Goal: Information Seeking & Learning: Check status

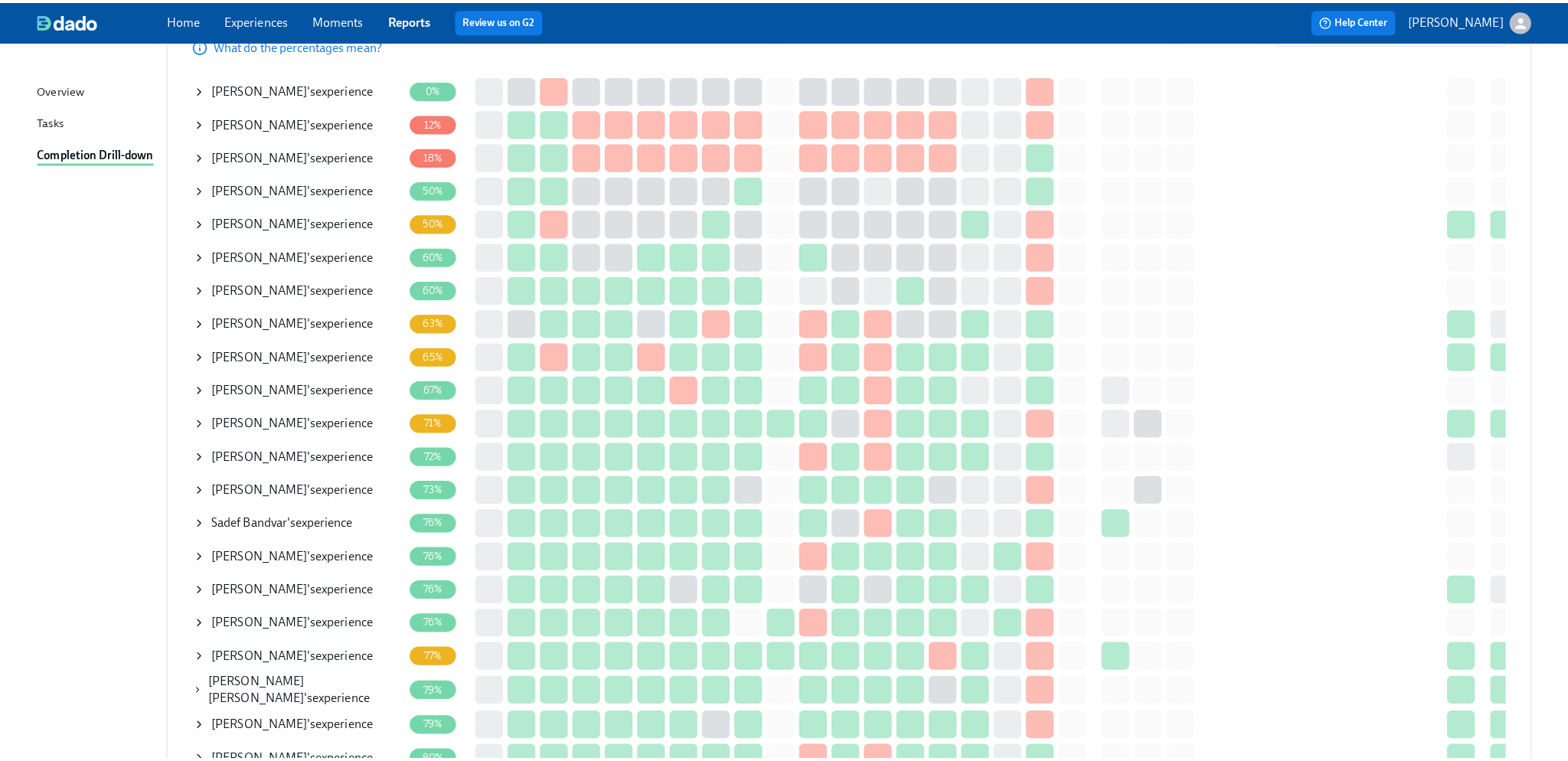
scroll to position [230, 0]
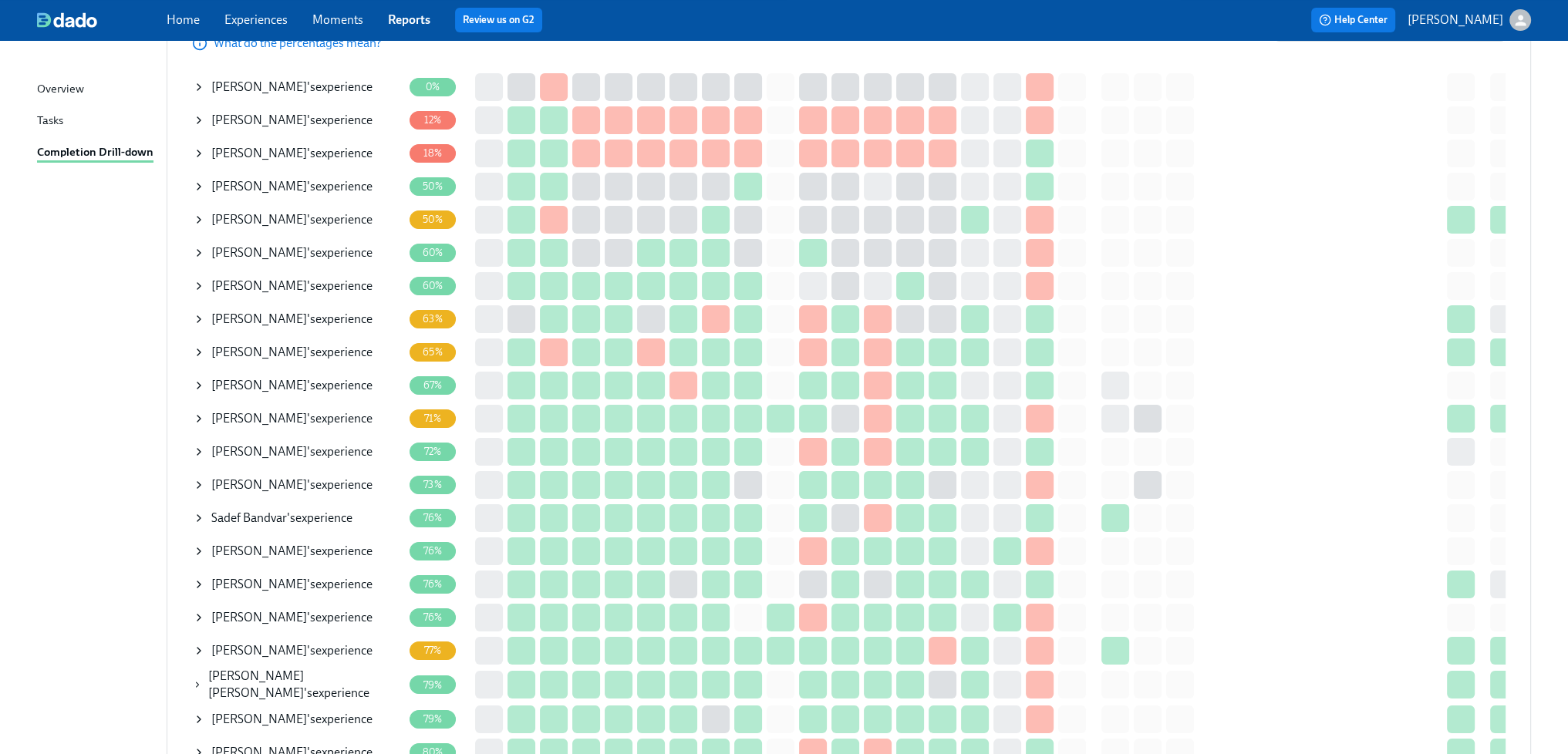
click at [324, 446] on div "Taiwo Soyombo 's experience" at bounding box center [292, 452] width 161 height 17
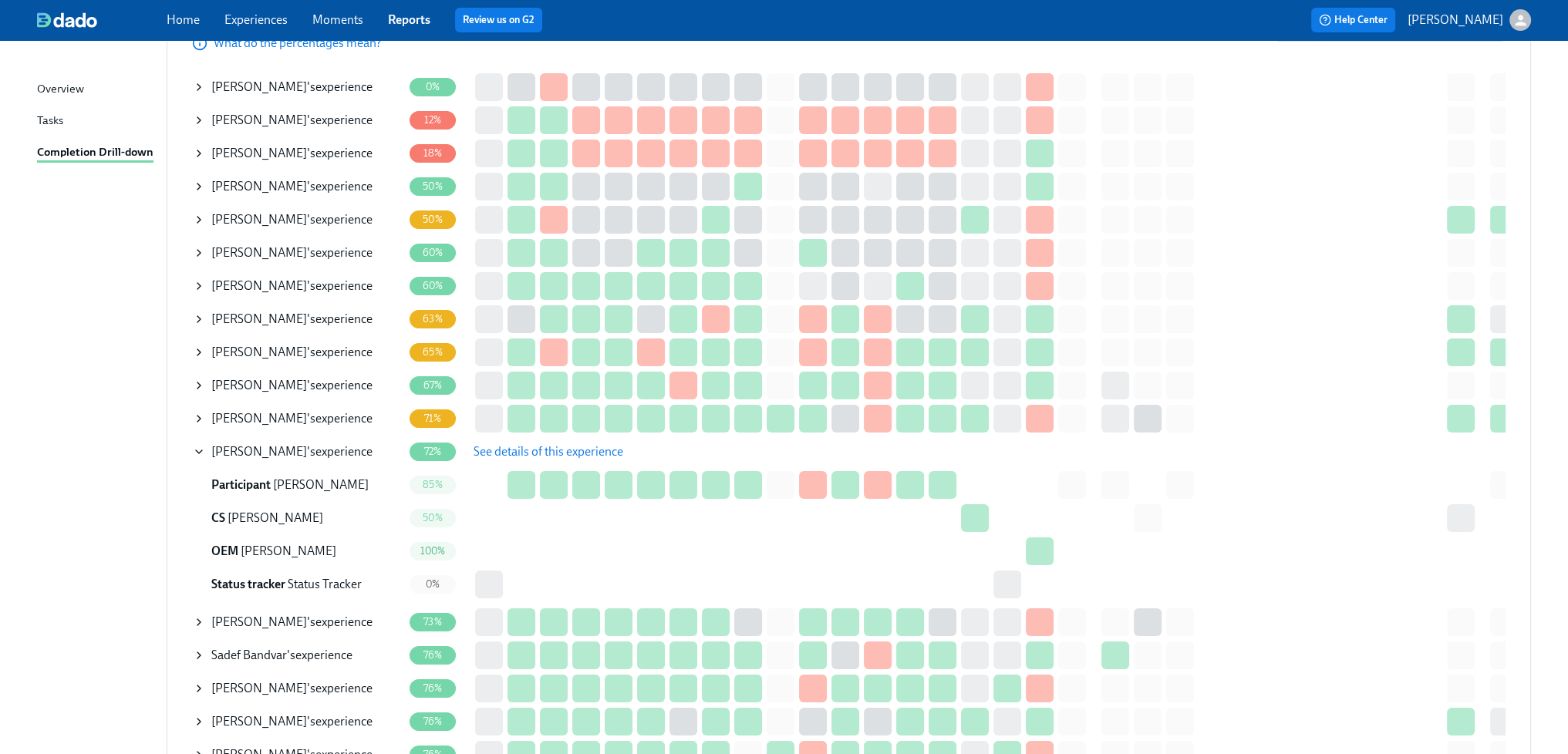
click at [534, 454] on span "See details of this experience" at bounding box center [548, 452] width 149 height 15
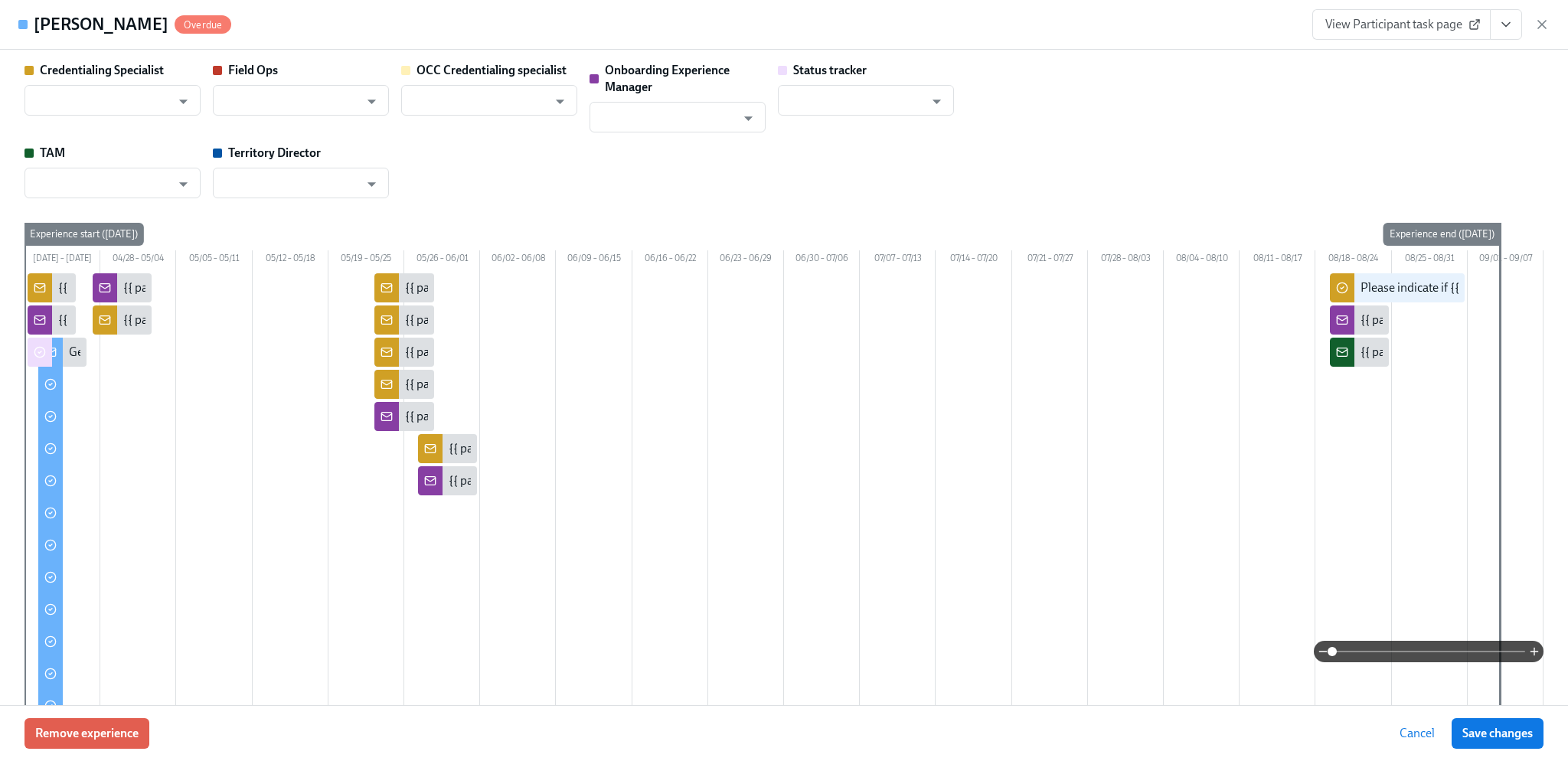
type input "[PERSON_NAME]"
type input "Brittany Judge"
type input "[PERSON_NAME]"
type input "Status Tracker"
type input "Terrence Gallagher"
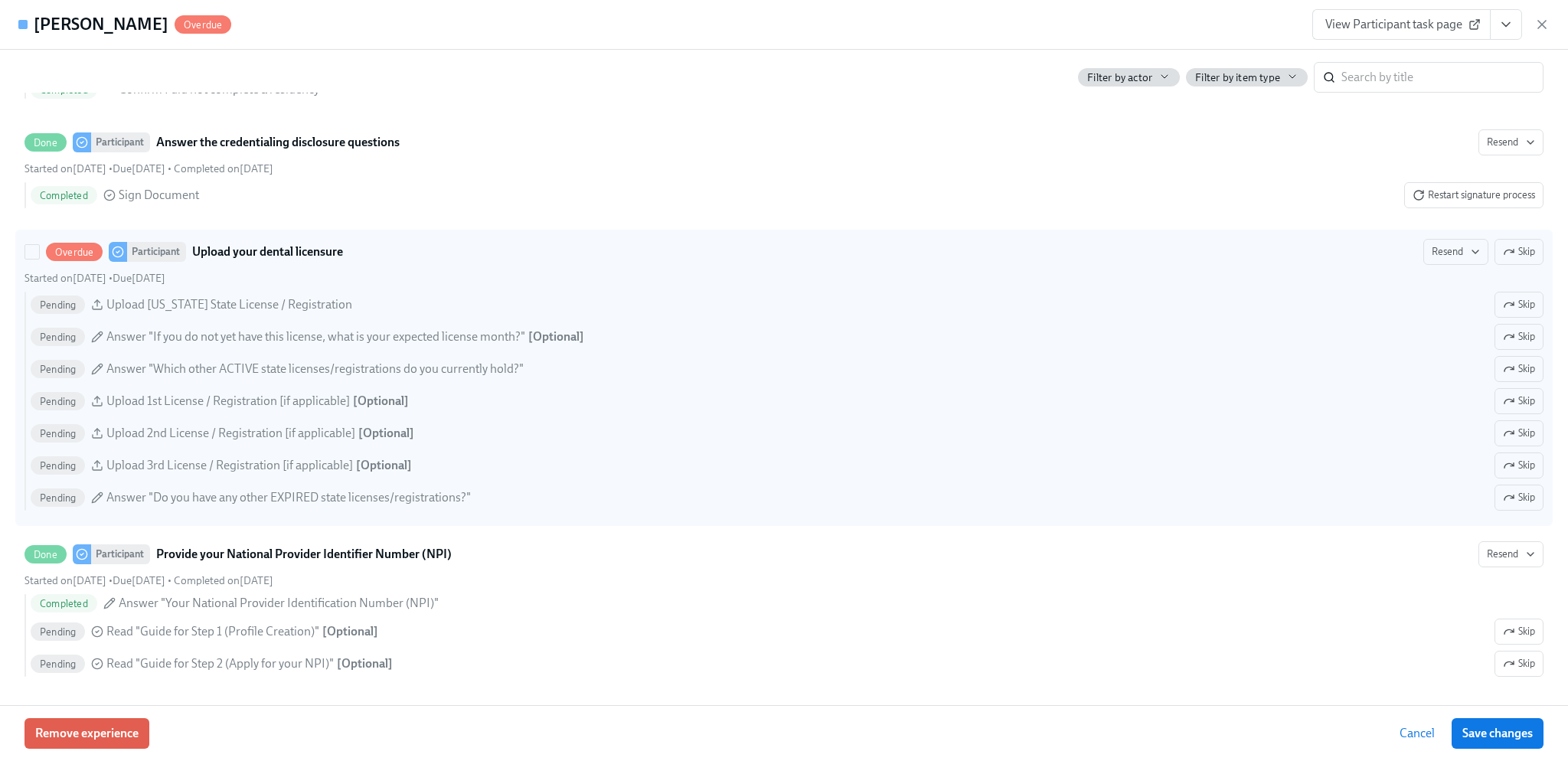
scroll to position [2296, 0]
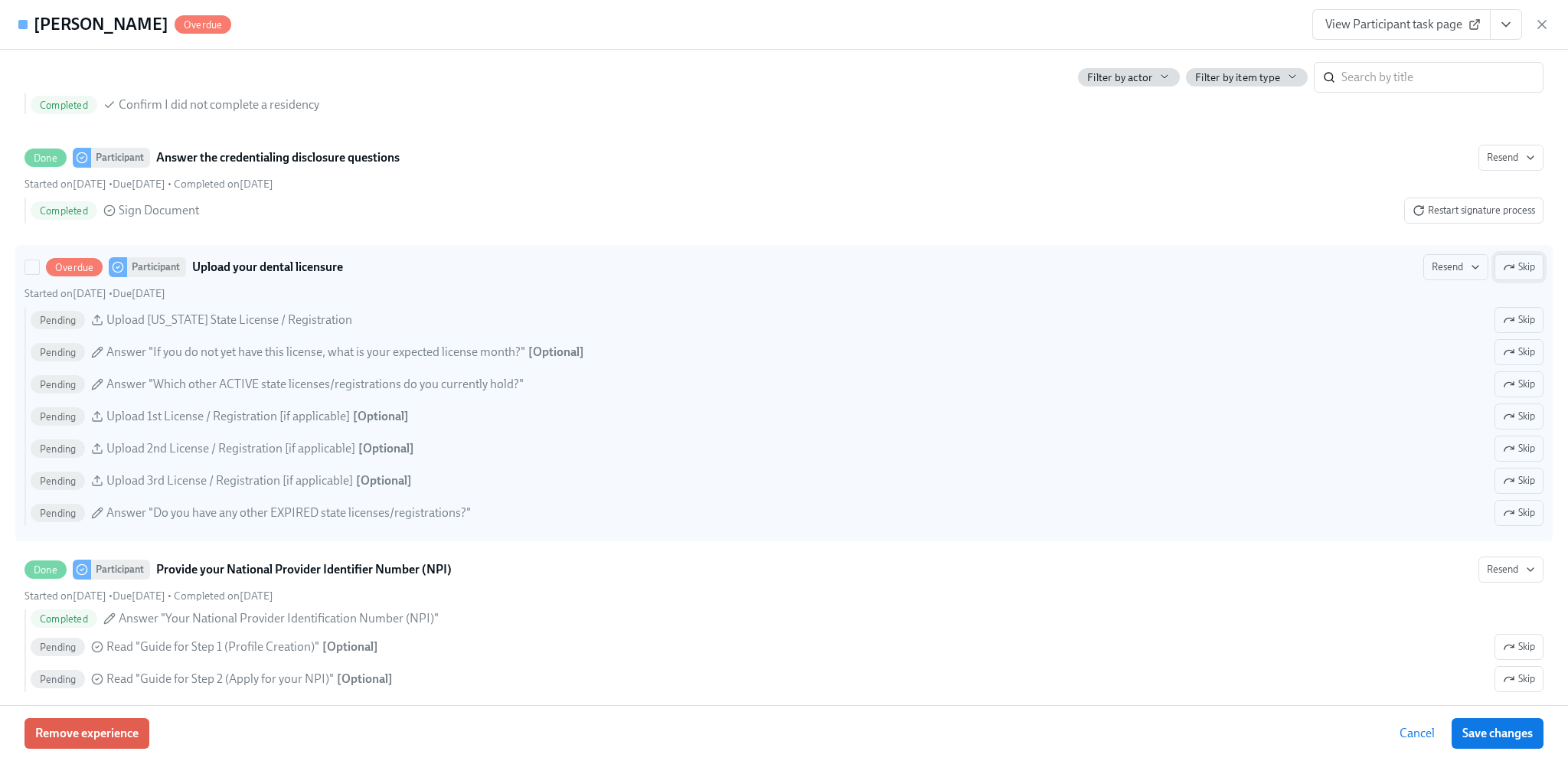
click at [1503, 275] on span "Skip" at bounding box center [1519, 267] width 32 height 15
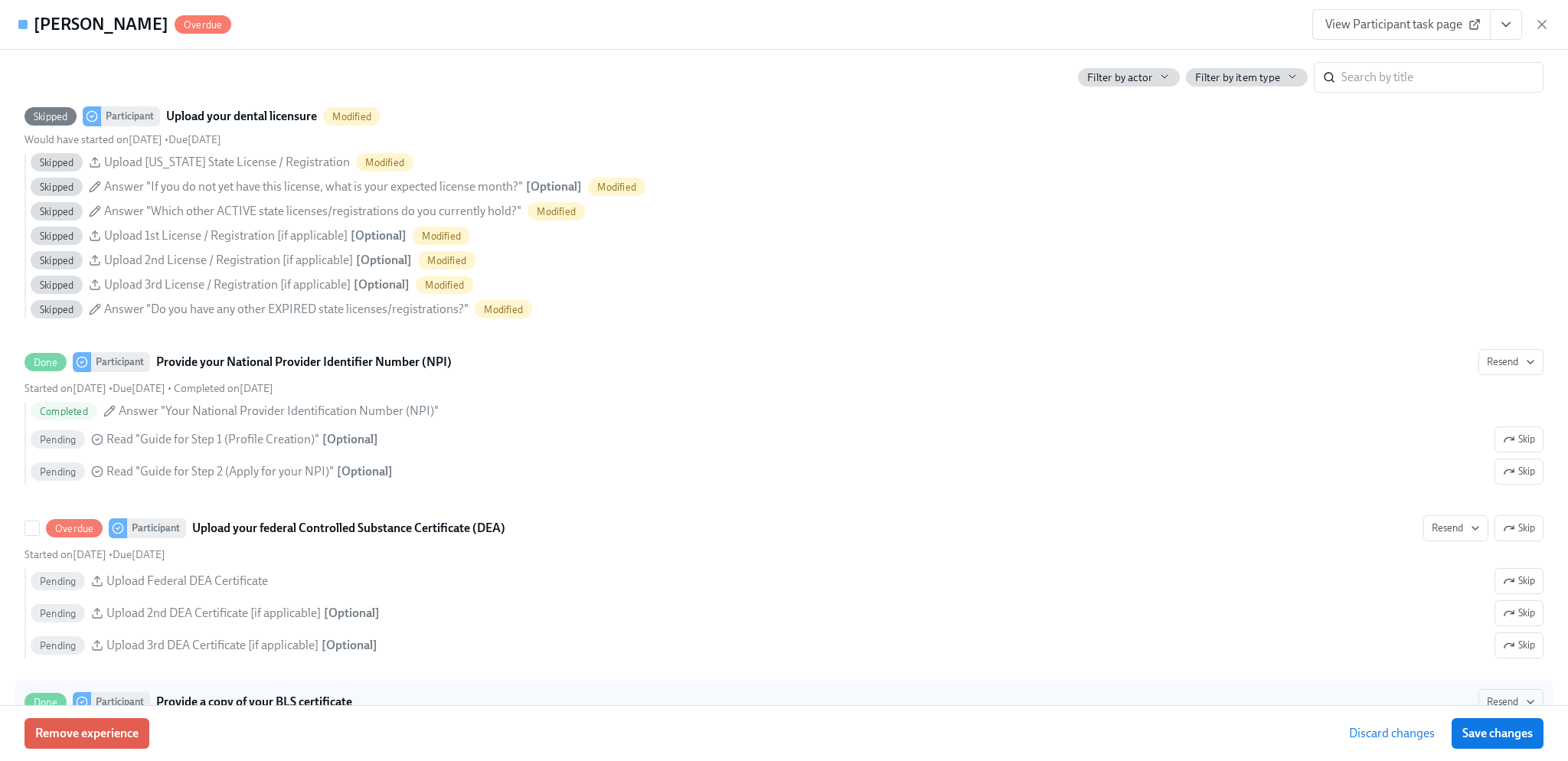
scroll to position [2756, 0]
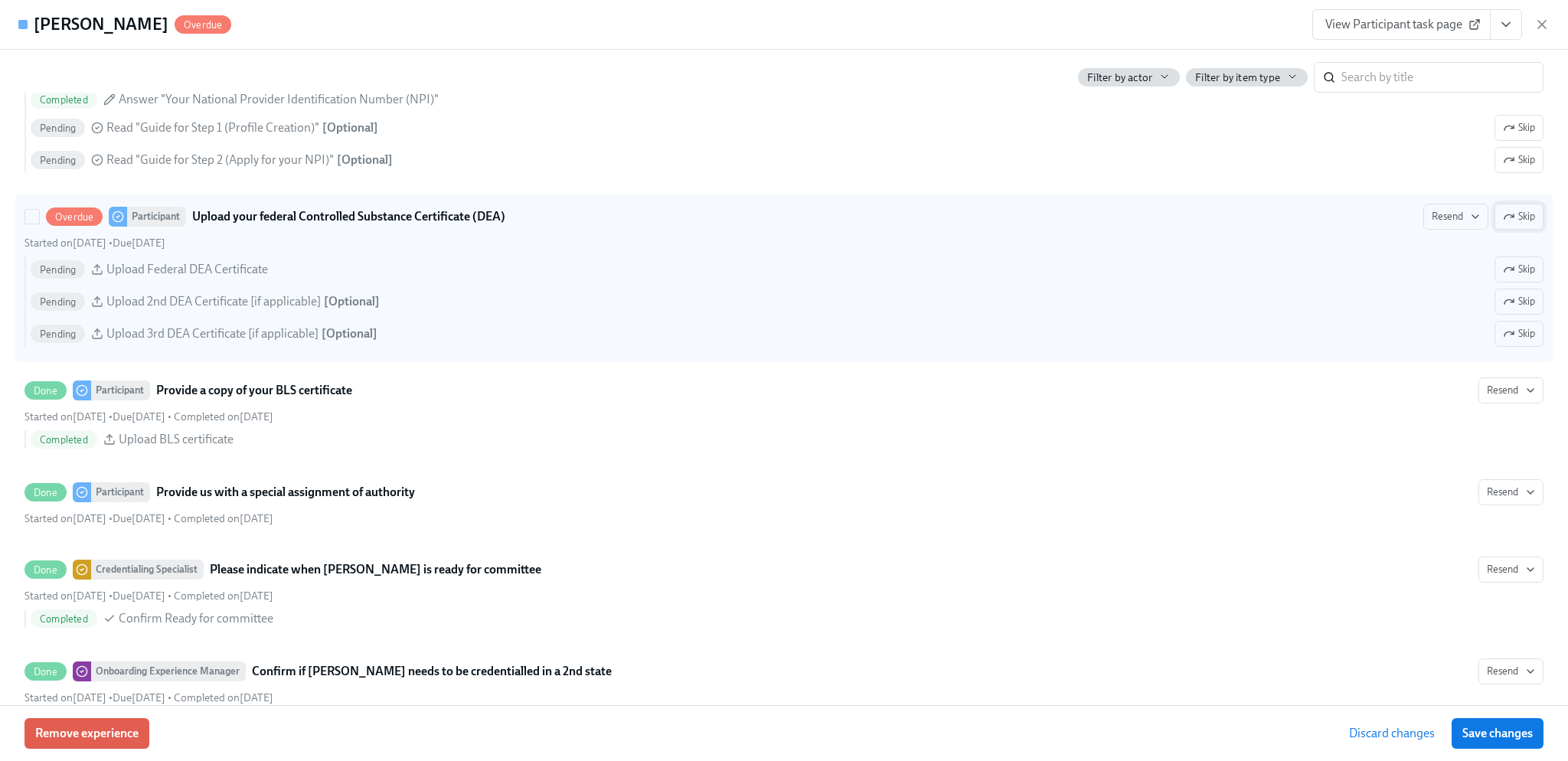
click at [1511, 225] on span "Skip" at bounding box center [1519, 217] width 32 height 15
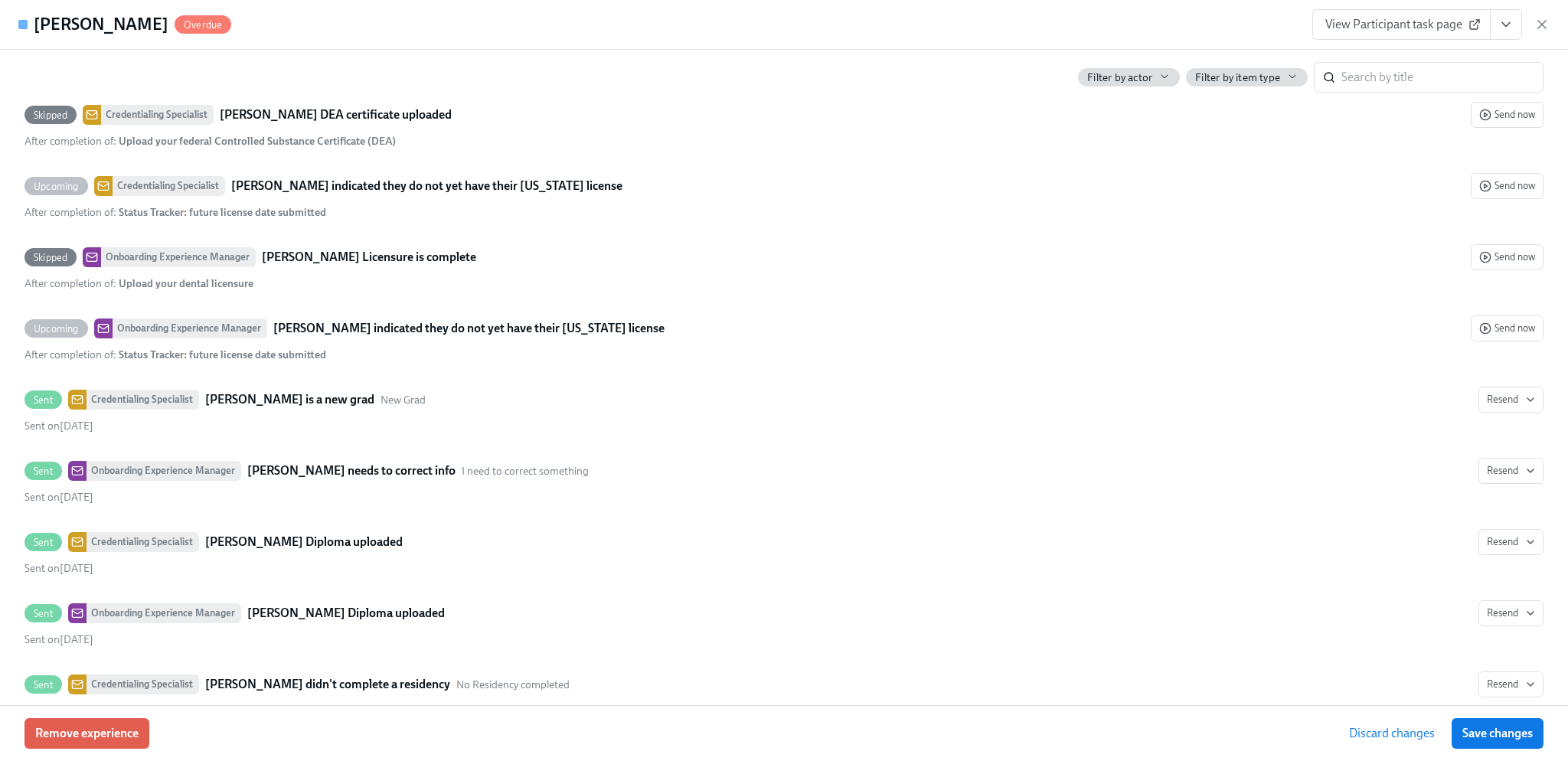
scroll to position [4057, 0]
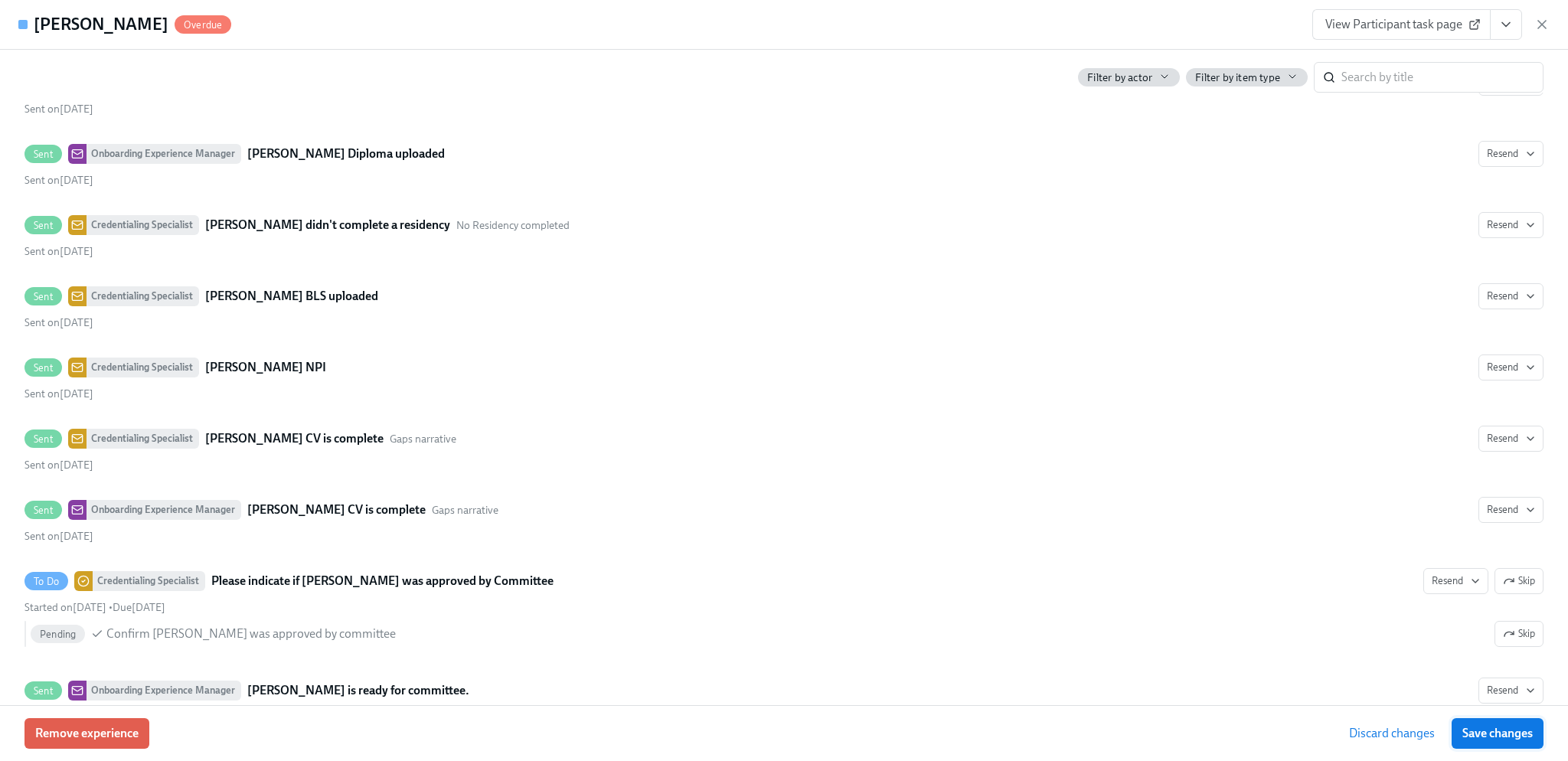
click at [1485, 738] on span "Save changes" at bounding box center [1498, 733] width 70 height 15
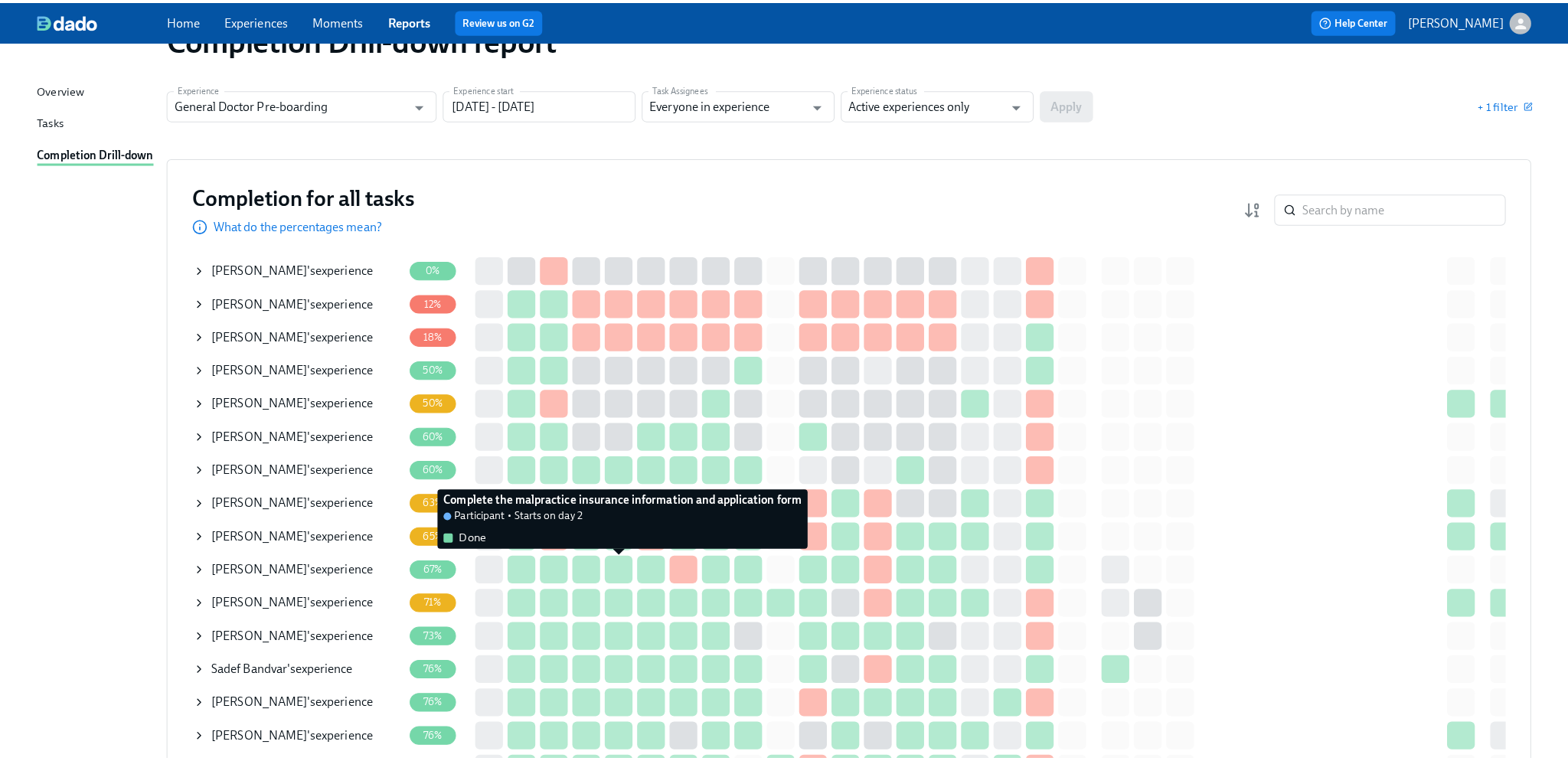
scroll to position [76, 0]
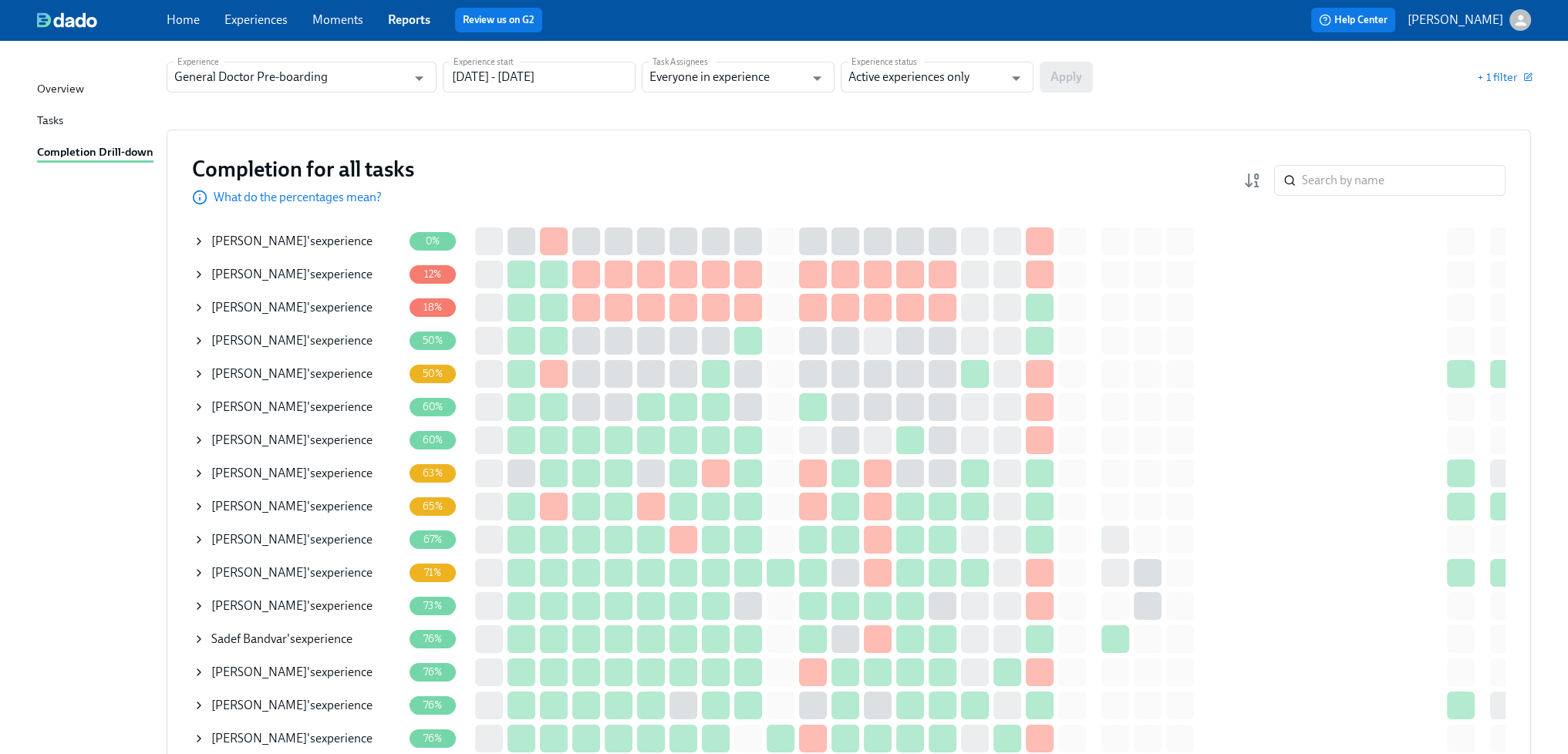
click at [311, 502] on div "[PERSON_NAME] 's experience" at bounding box center [292, 506] width 161 height 17
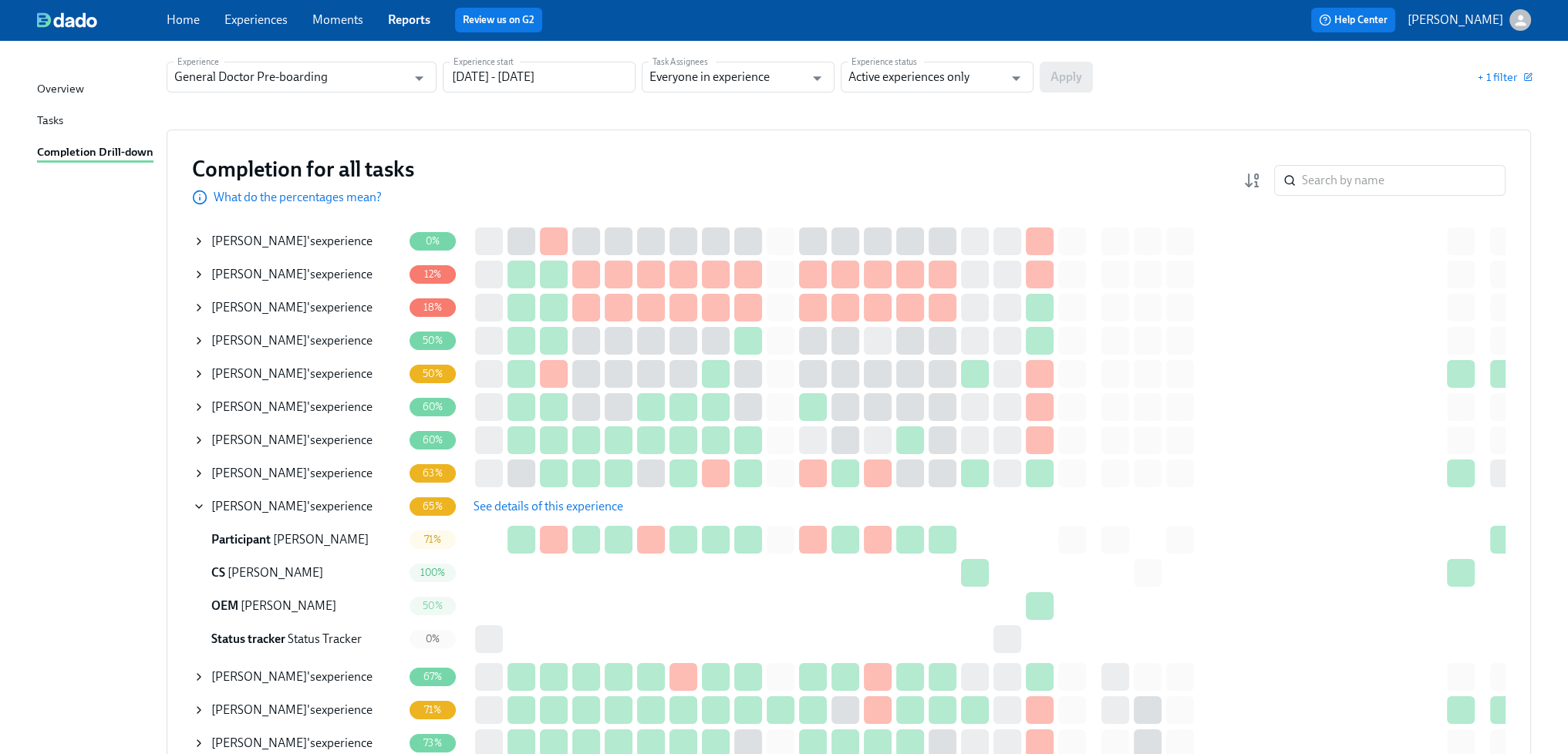
click at [557, 511] on span "See details of this experience" at bounding box center [548, 506] width 149 height 15
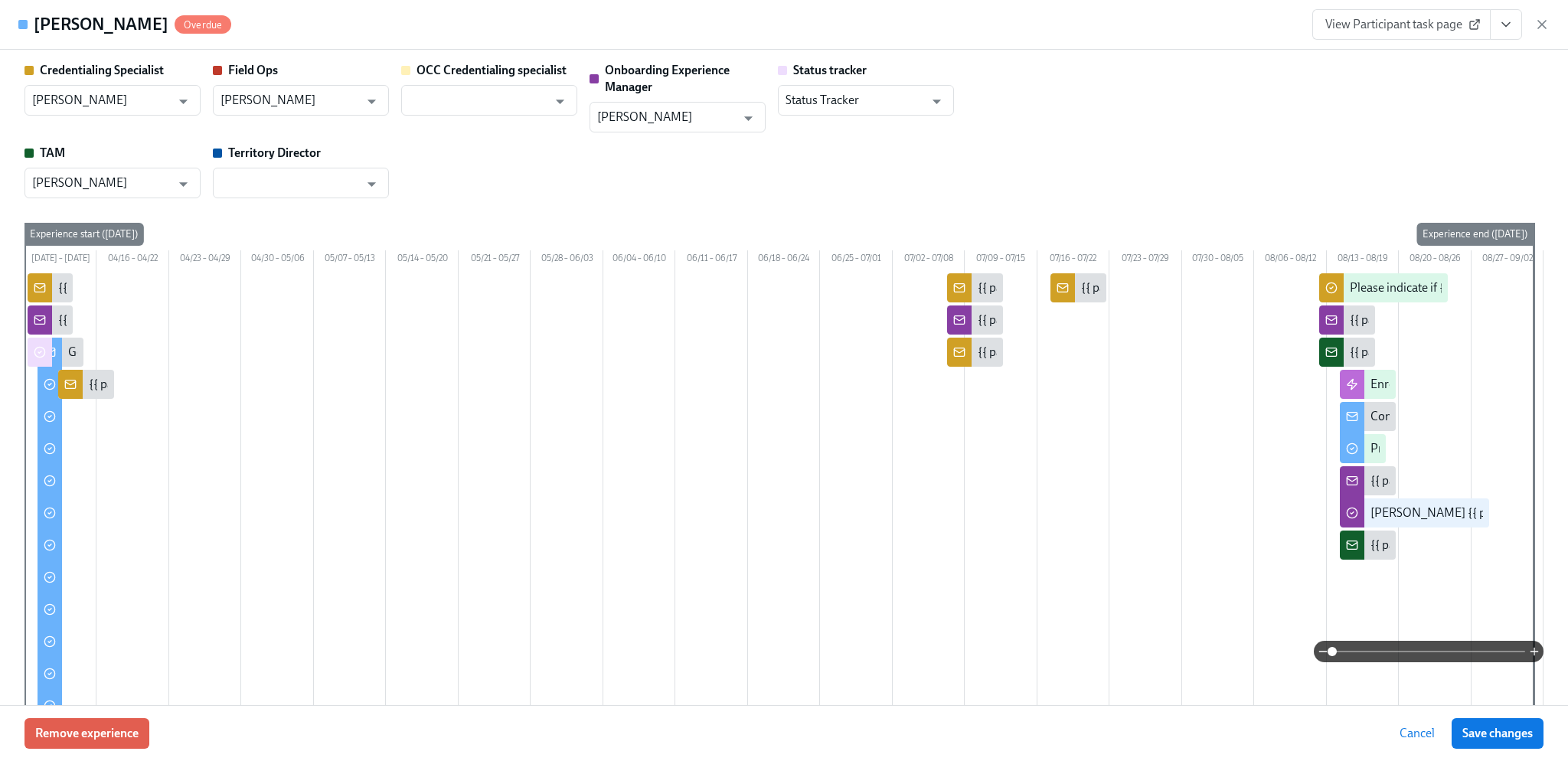
type input "[PERSON_NAME]"
type input "Status Tracker"
type input "[PERSON_NAME]"
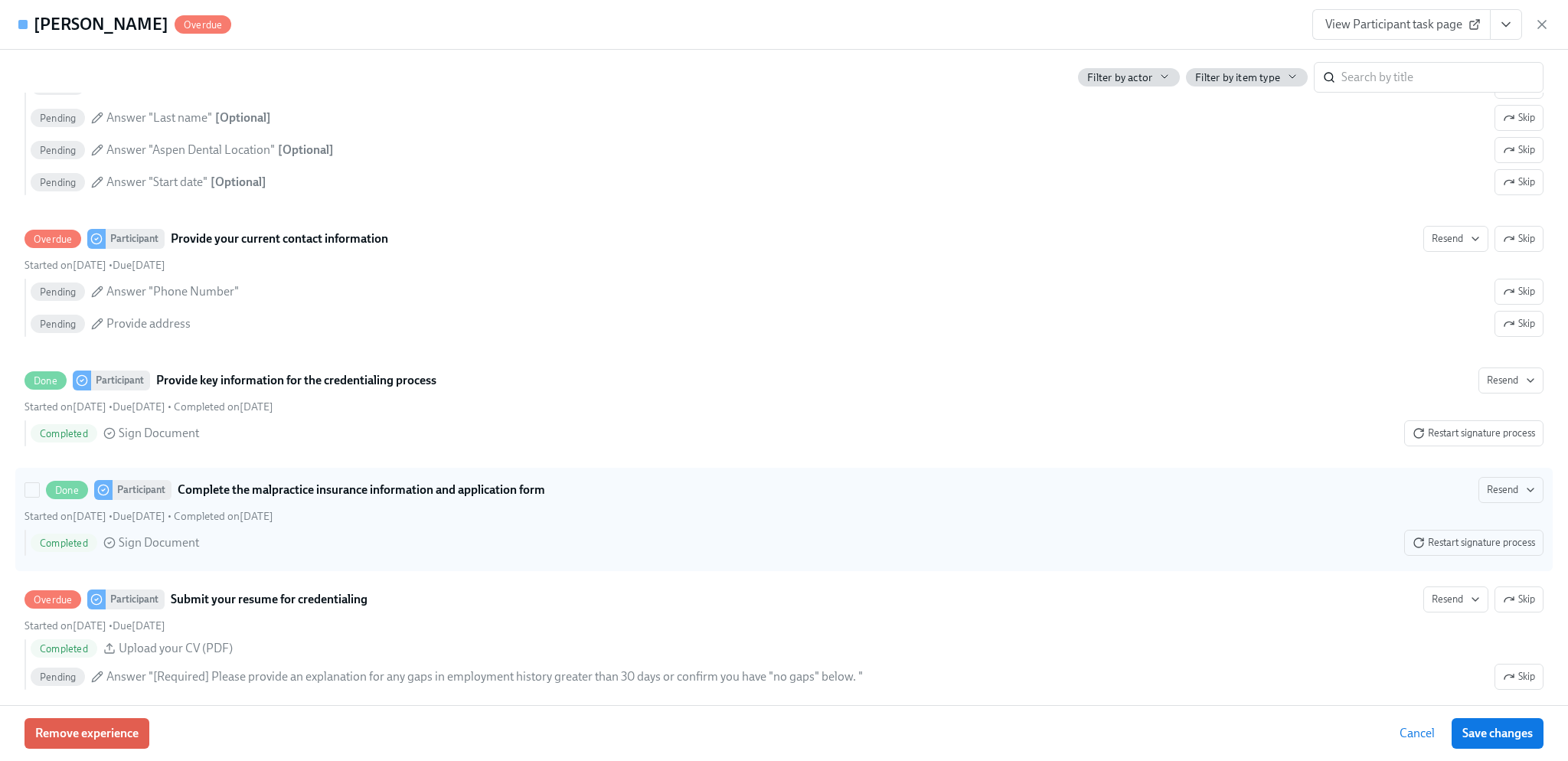
scroll to position [1837, 0]
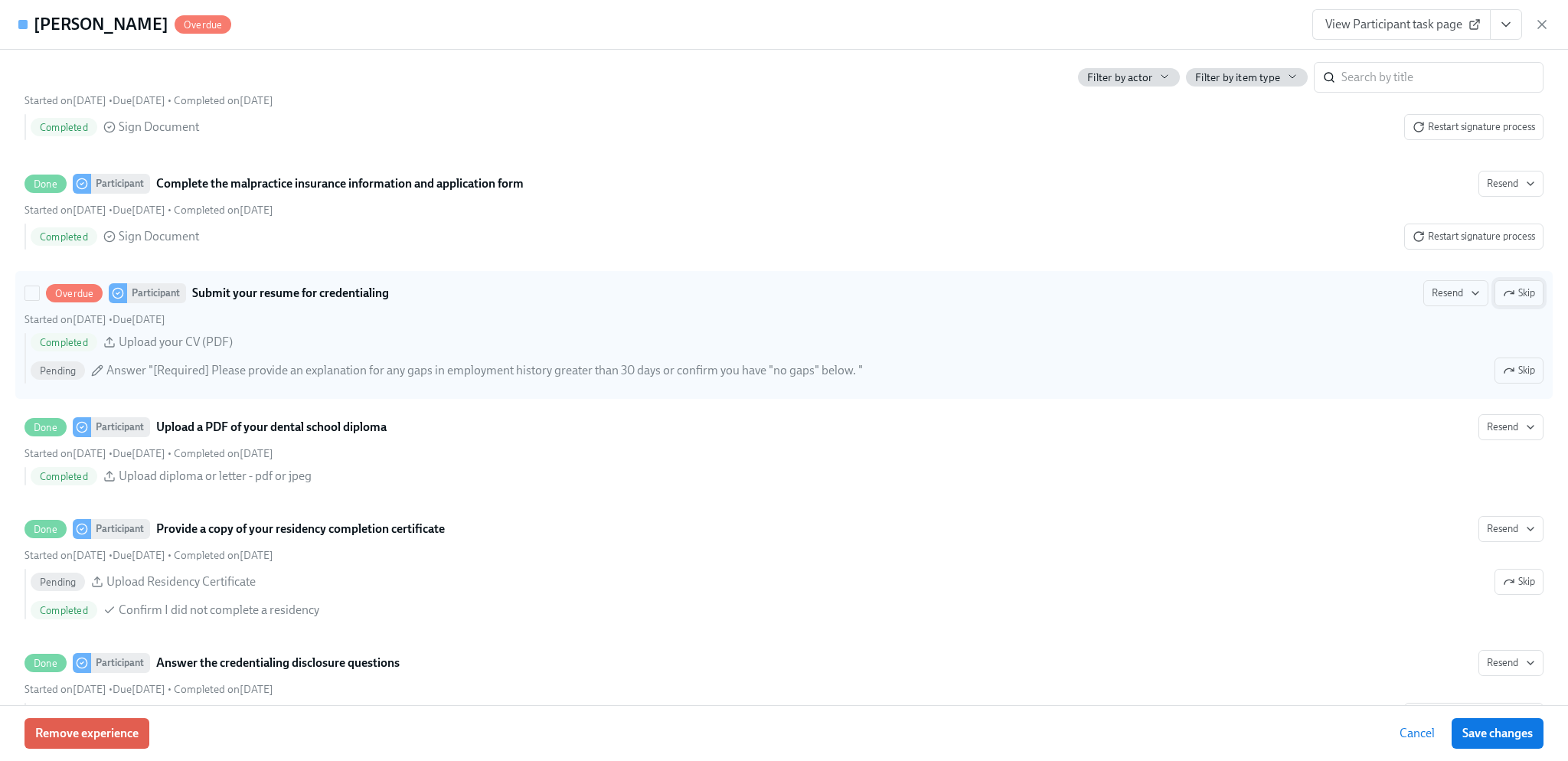
click at [1504, 301] on span "Skip" at bounding box center [1519, 293] width 32 height 15
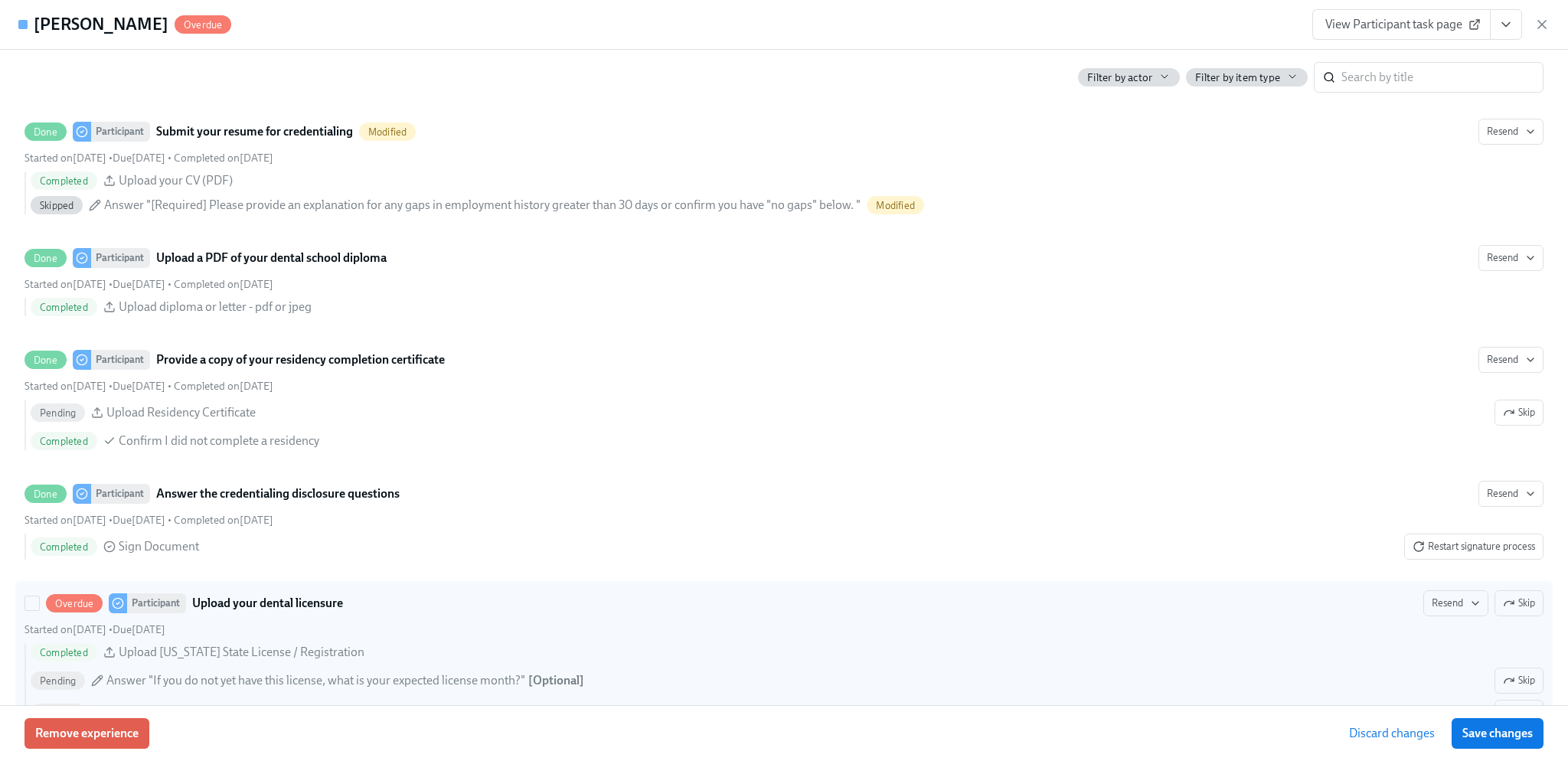
scroll to position [2296, 0]
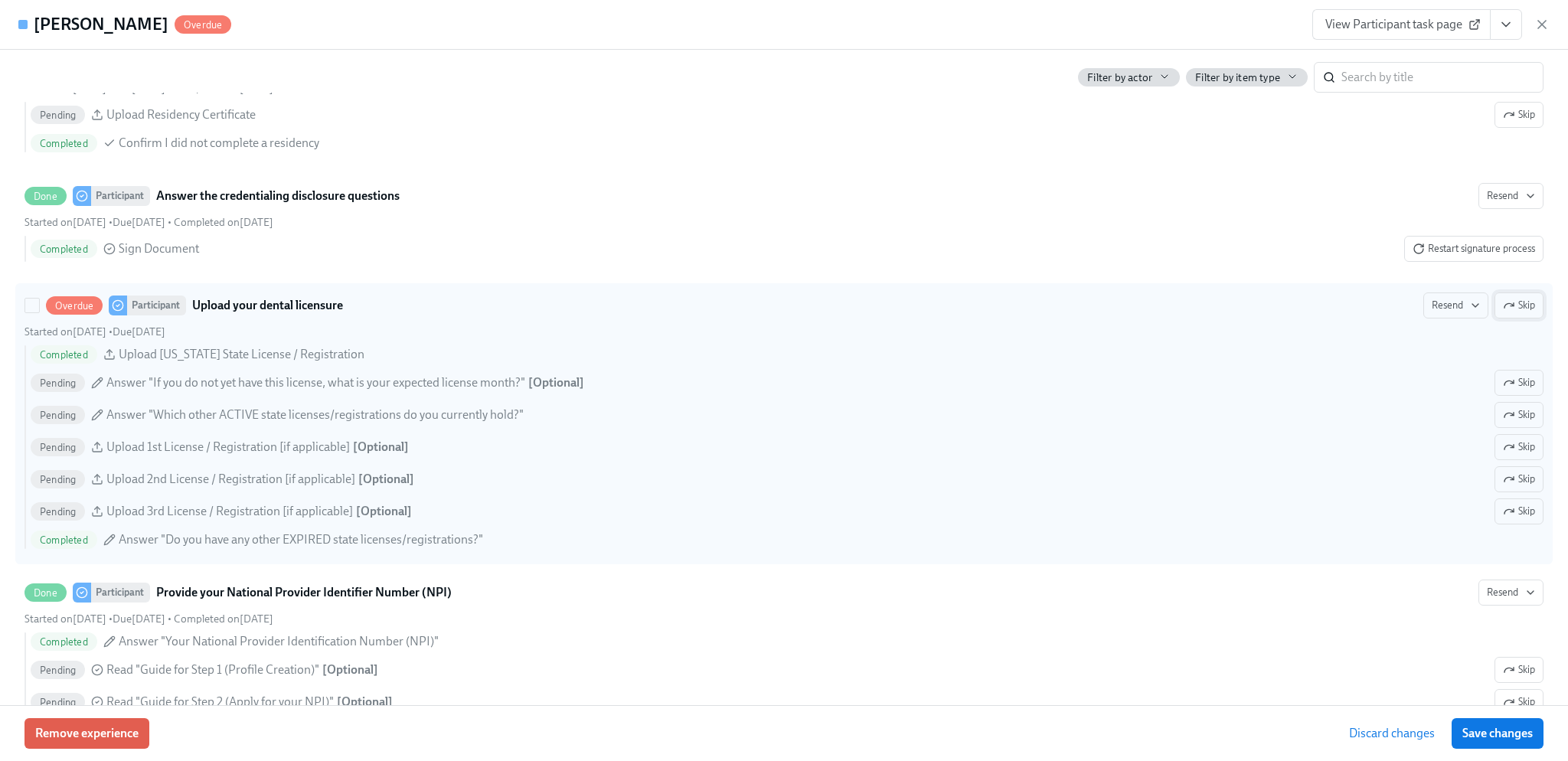
click at [1516, 314] on span "Skip" at bounding box center [1519, 305] width 32 height 15
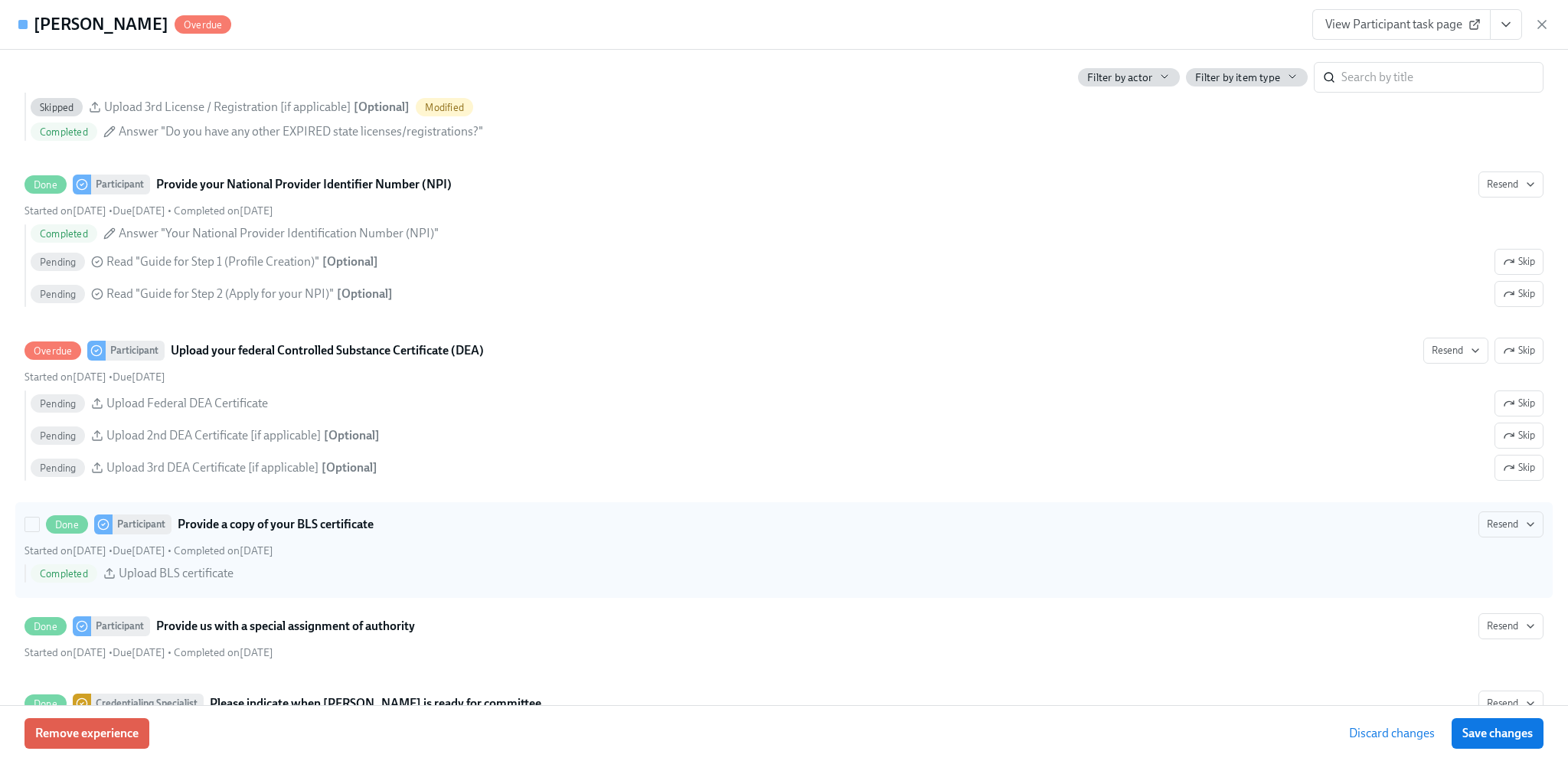
scroll to position [2756, 0]
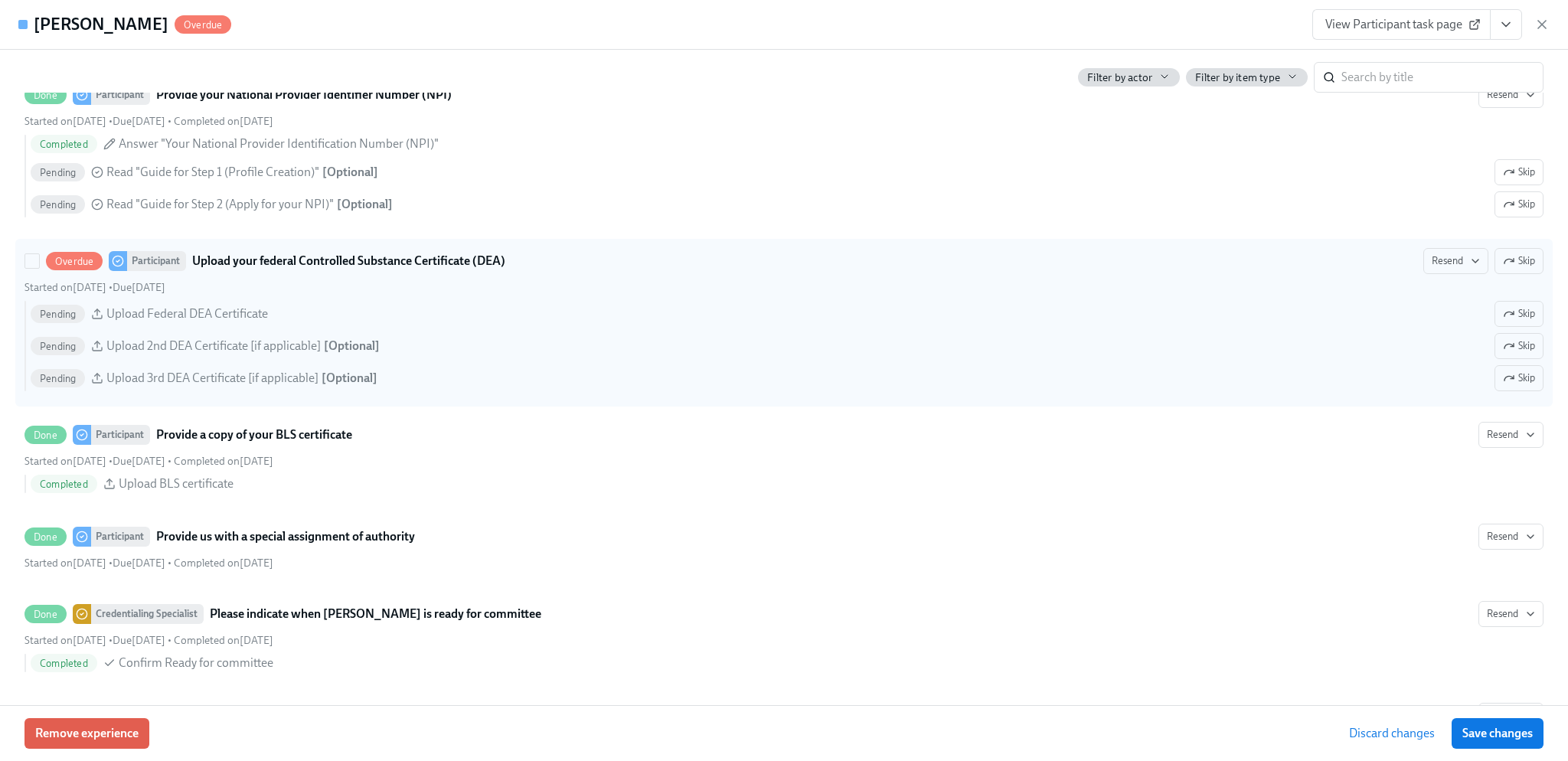
click at [1513, 268] on span "Skip" at bounding box center [1519, 261] width 32 height 15
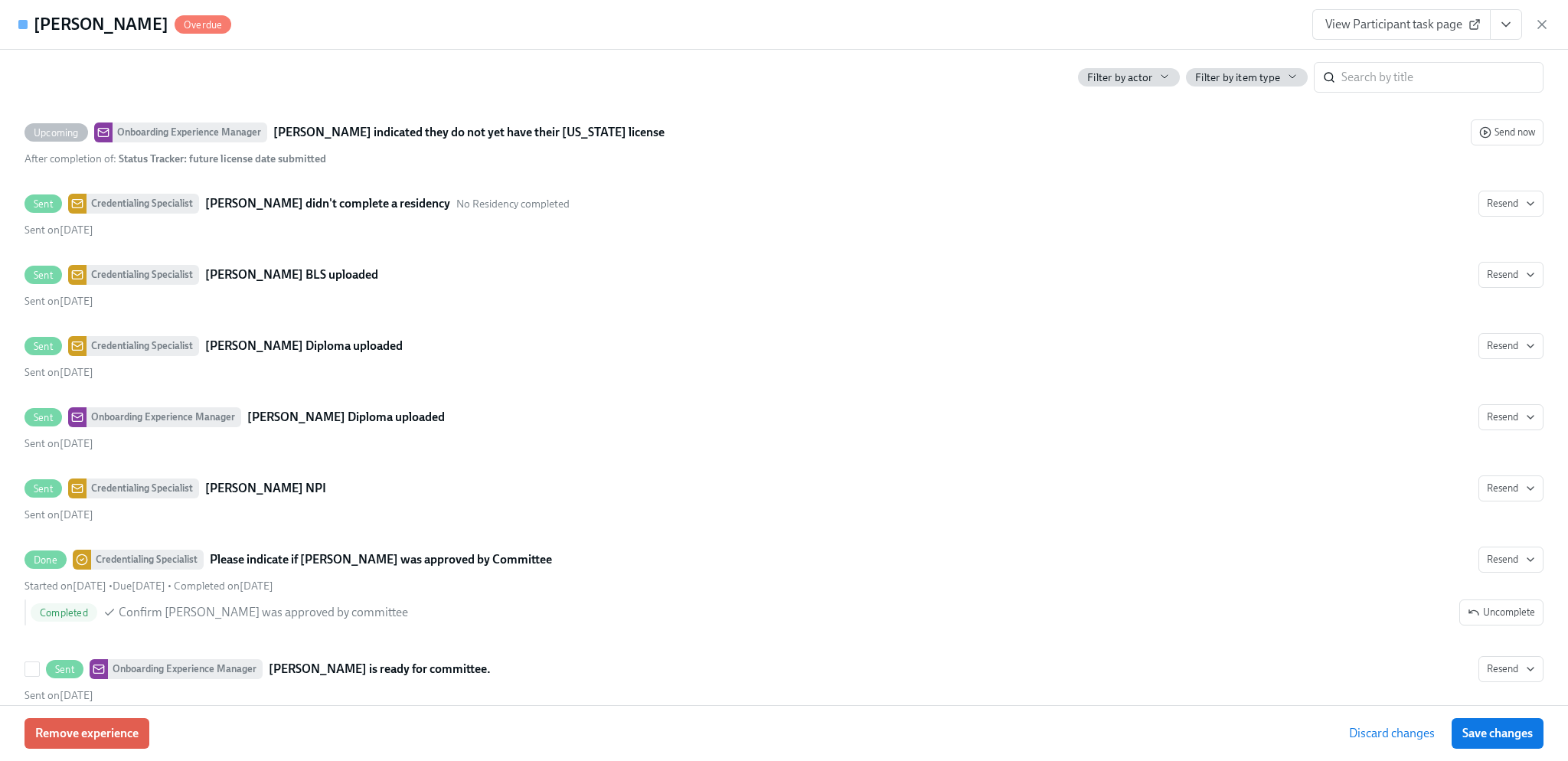
scroll to position [4364, 0]
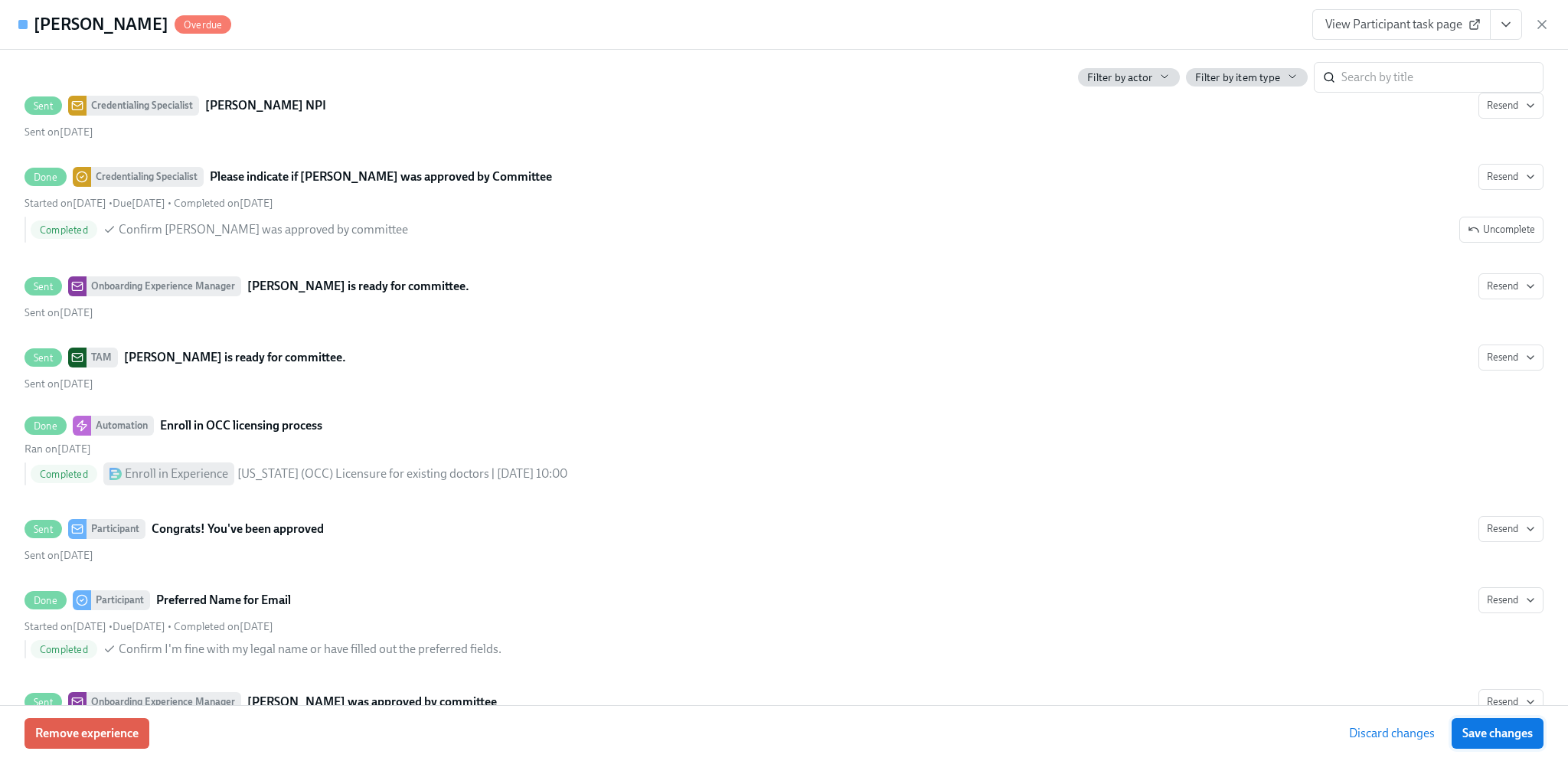
click at [1520, 738] on span "Save changes" at bounding box center [1498, 733] width 70 height 15
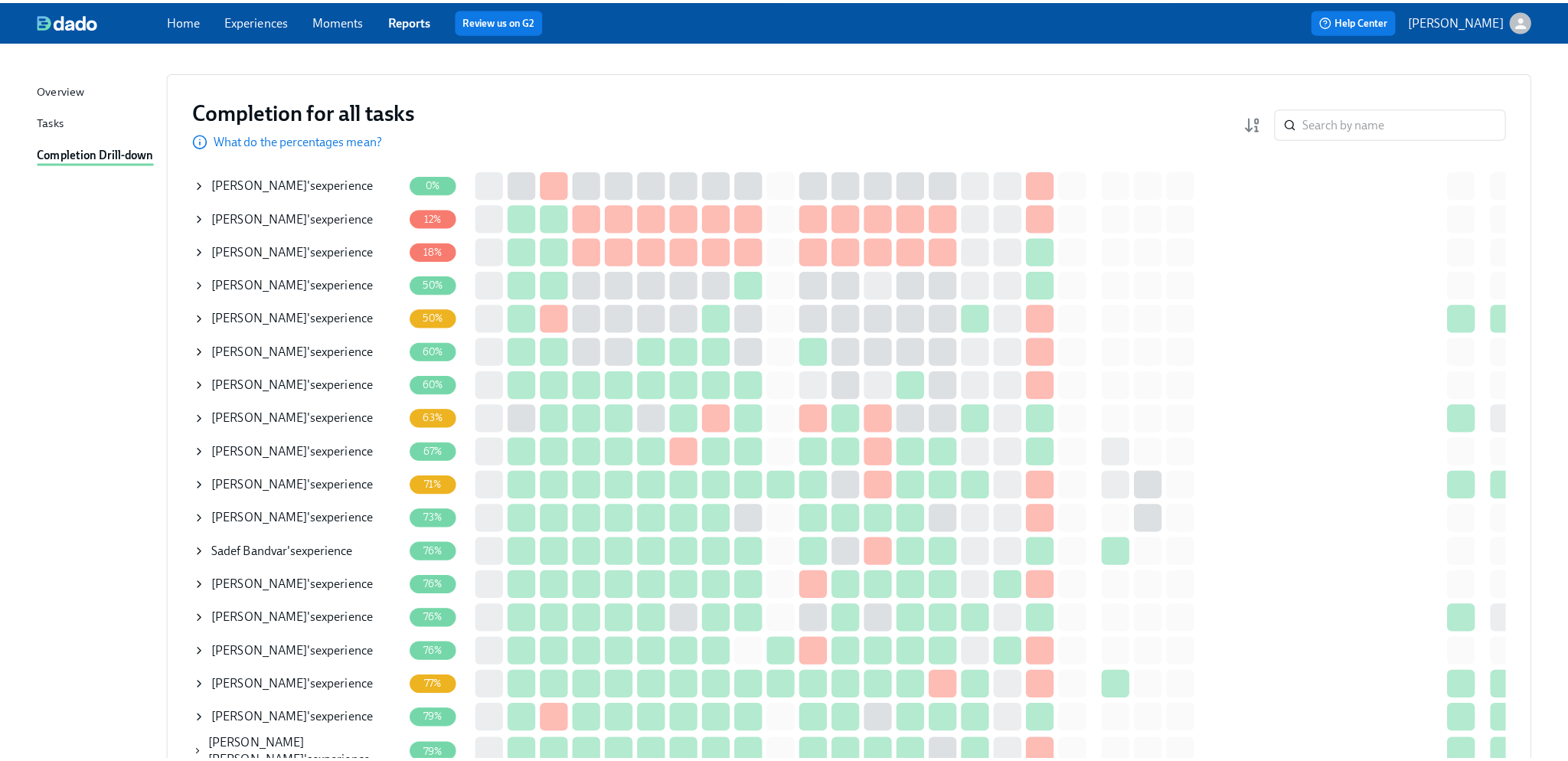
scroll to position [153, 0]
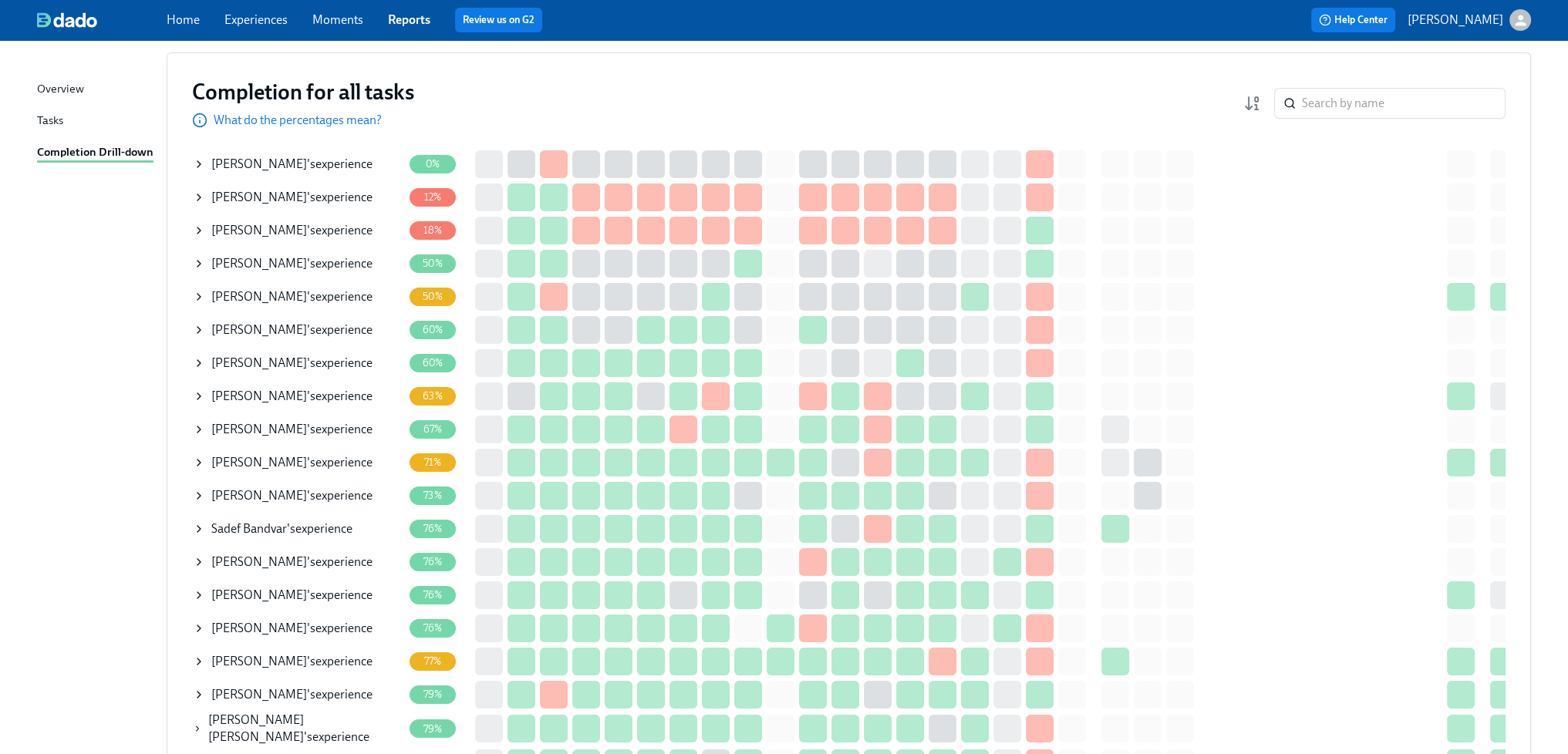
click at [335, 396] on div "Sushma Kurella 's experience" at bounding box center [292, 396] width 161 height 17
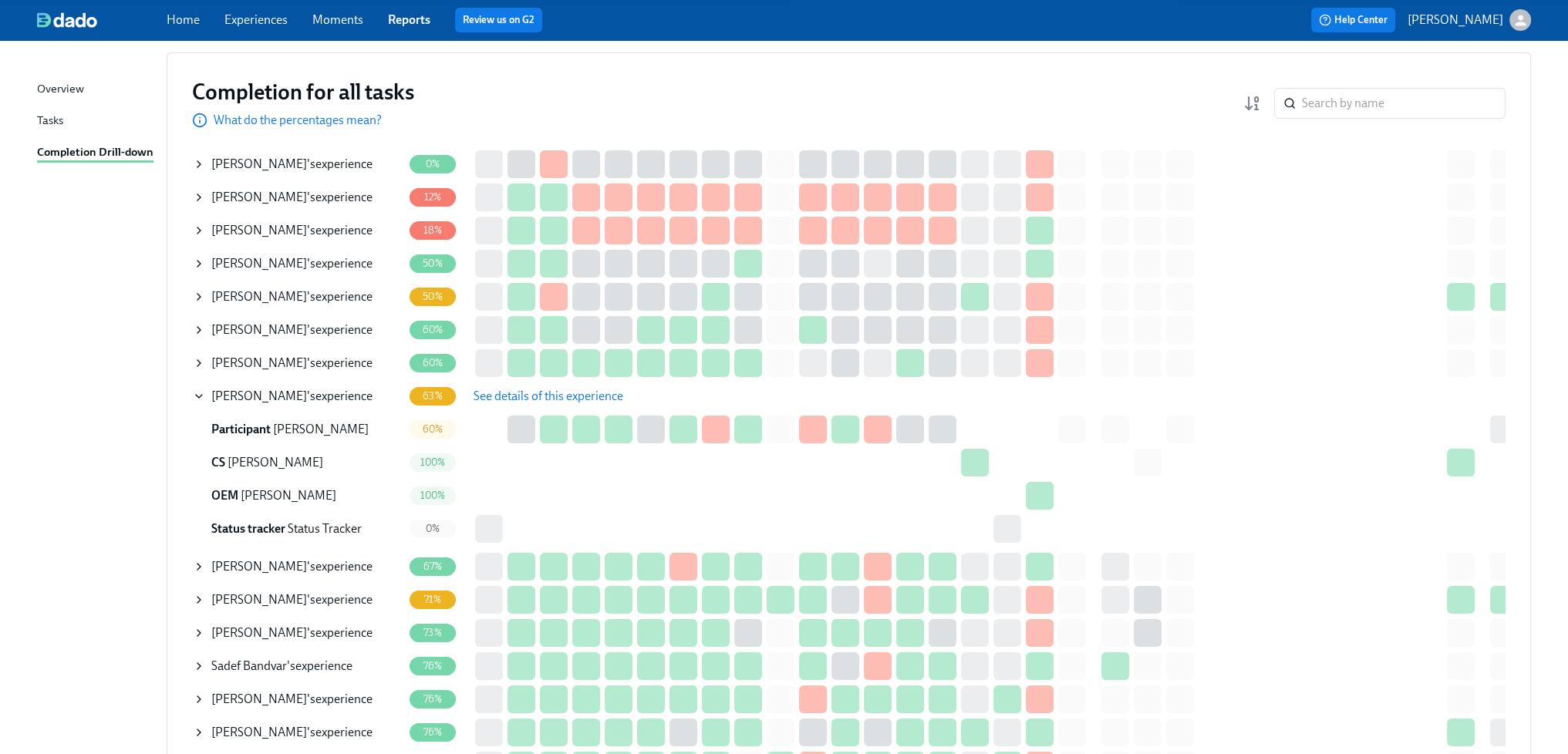
click at [506, 400] on span "See details of this experience" at bounding box center [548, 396] width 149 height 15
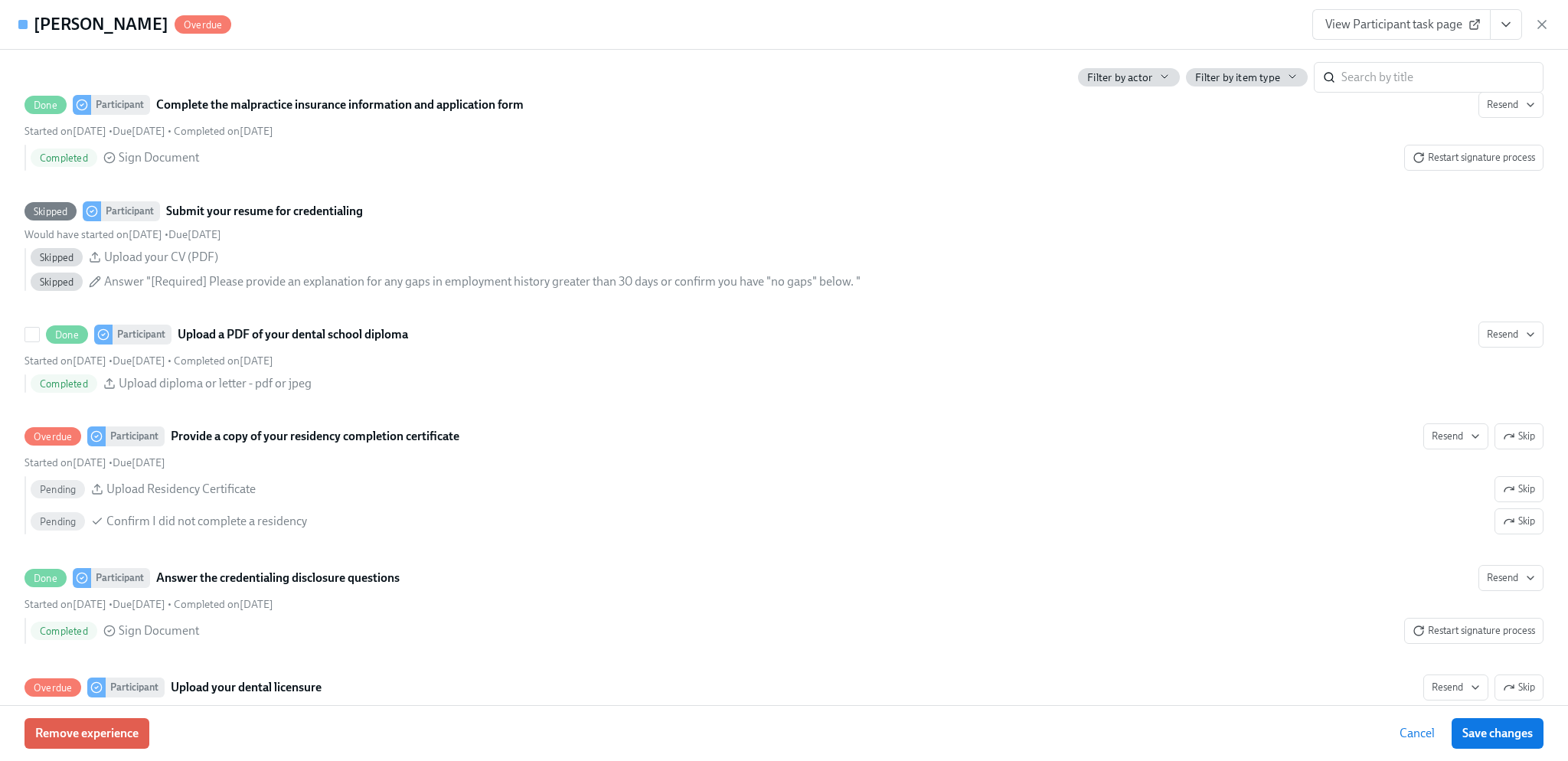
scroll to position [2067, 0]
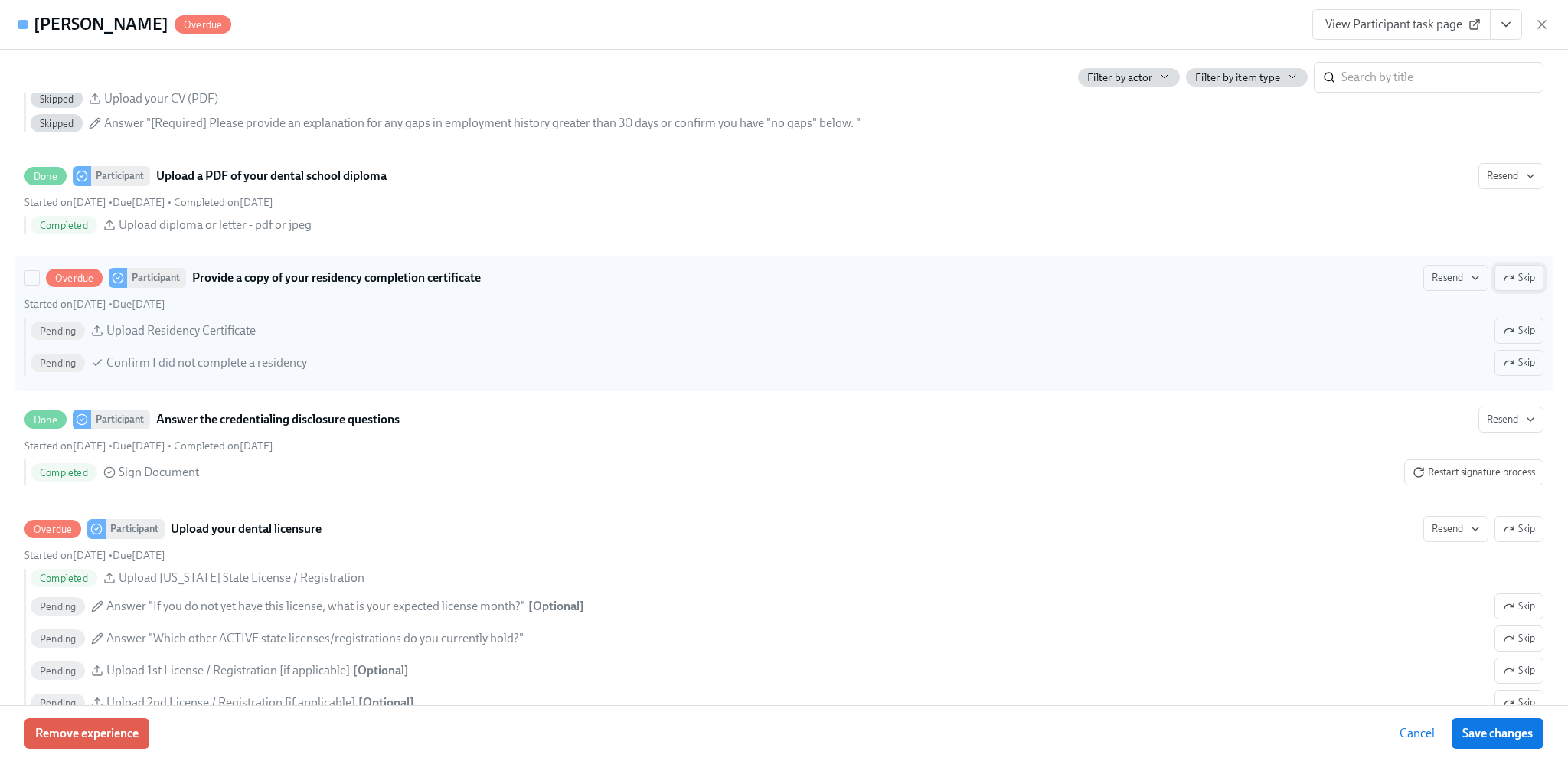
click at [1510, 279] on icon "button" at bounding box center [1511, 277] width 3 height 3
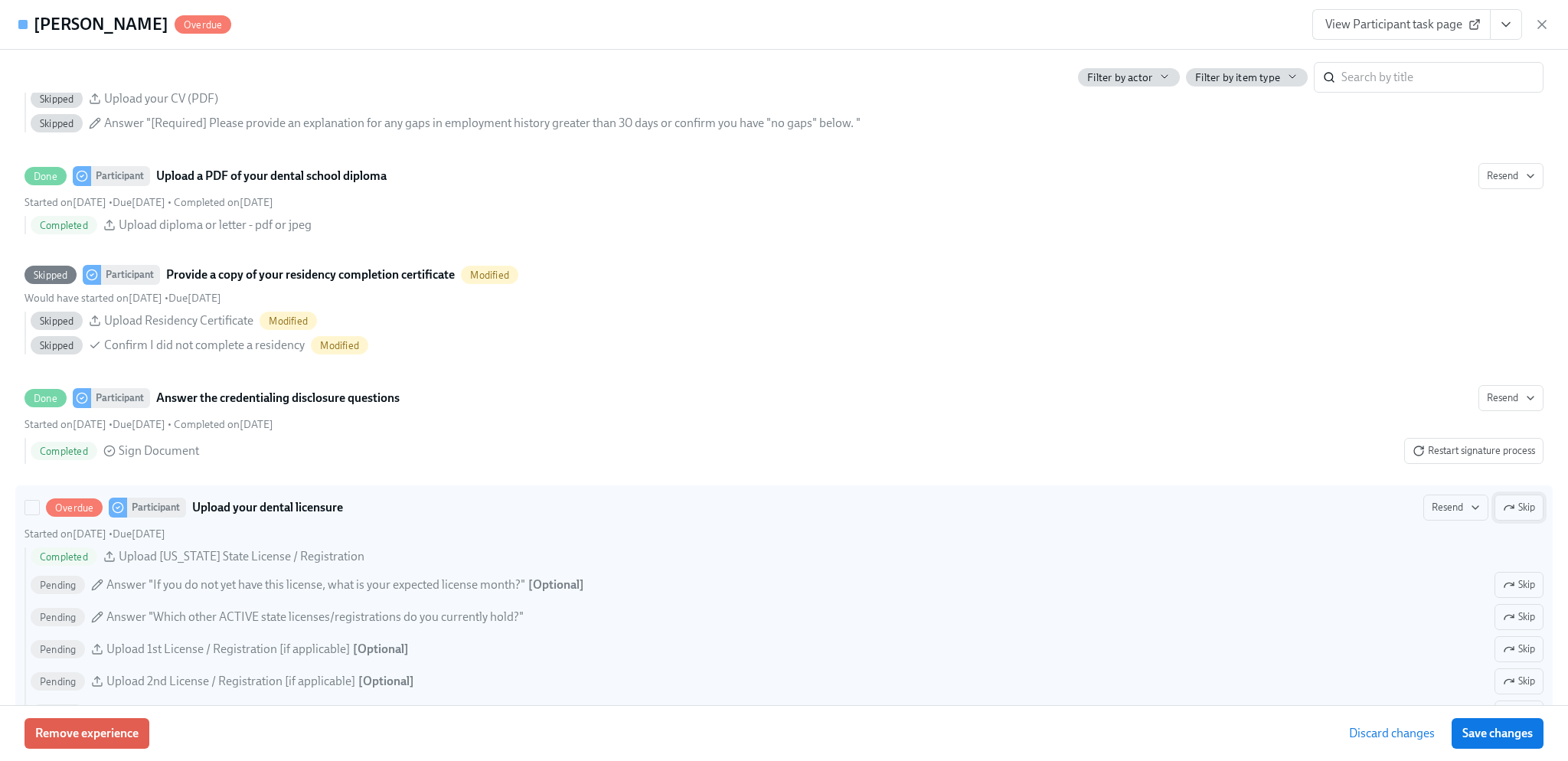
click at [1503, 514] on icon "button" at bounding box center [1510, 508] width 13 height 13
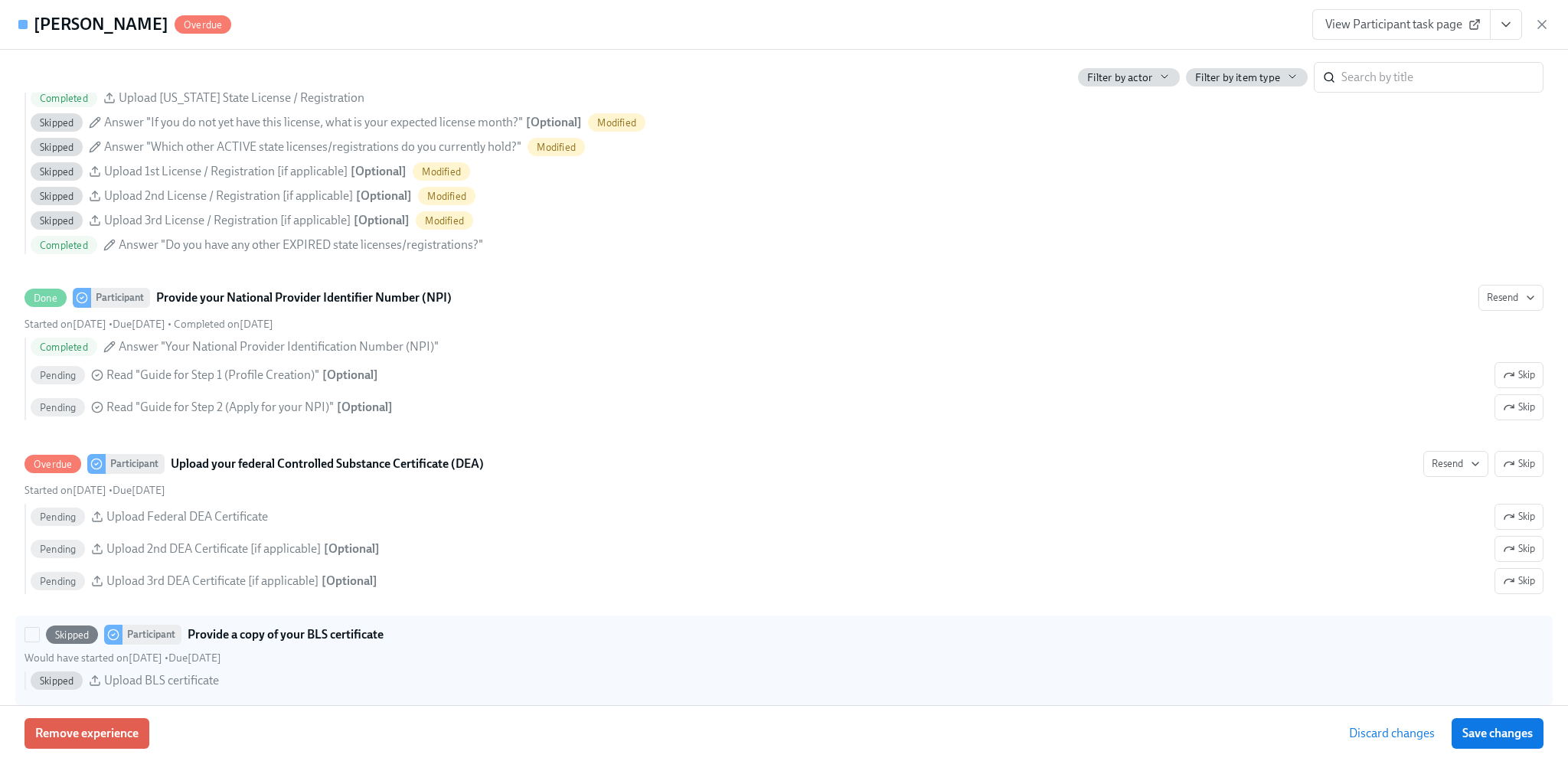
scroll to position [2526, 0]
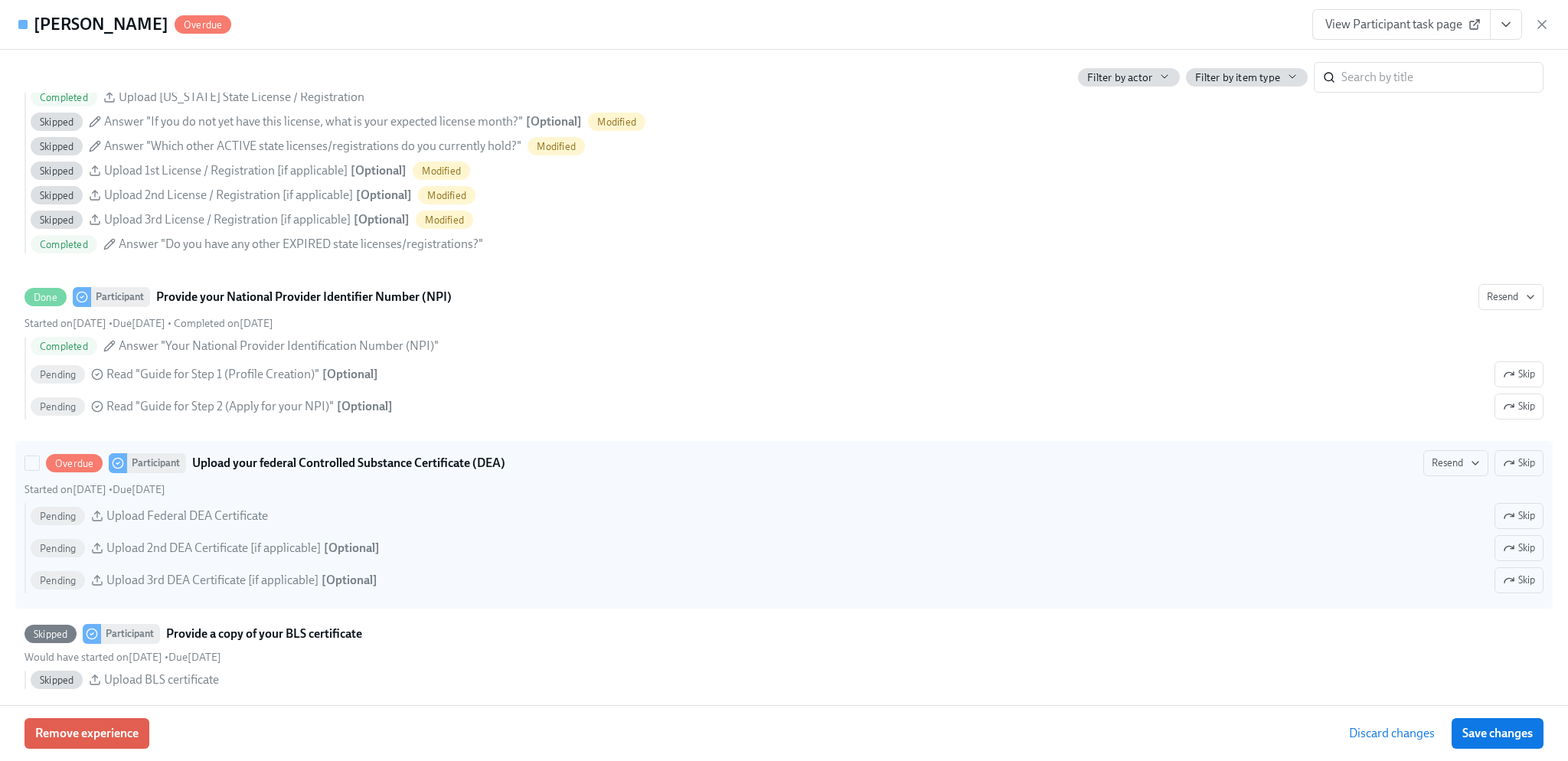
drag, startPoint x: 1507, startPoint y: 477, endPoint x: 1491, endPoint y: 487, distance: 18.9
click at [1508, 471] on span "Skip" at bounding box center [1519, 463] width 32 height 15
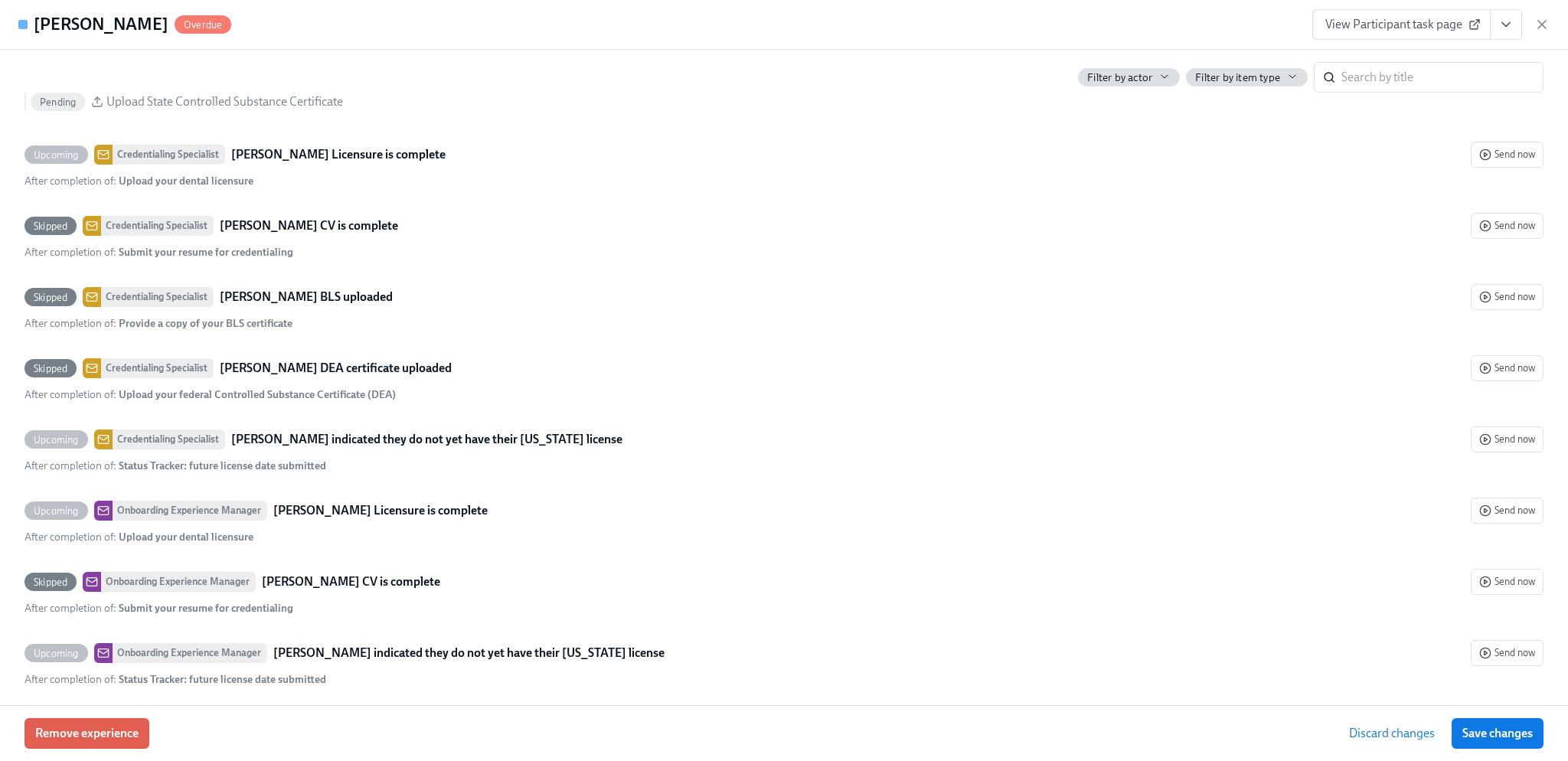
scroll to position [3598, 0]
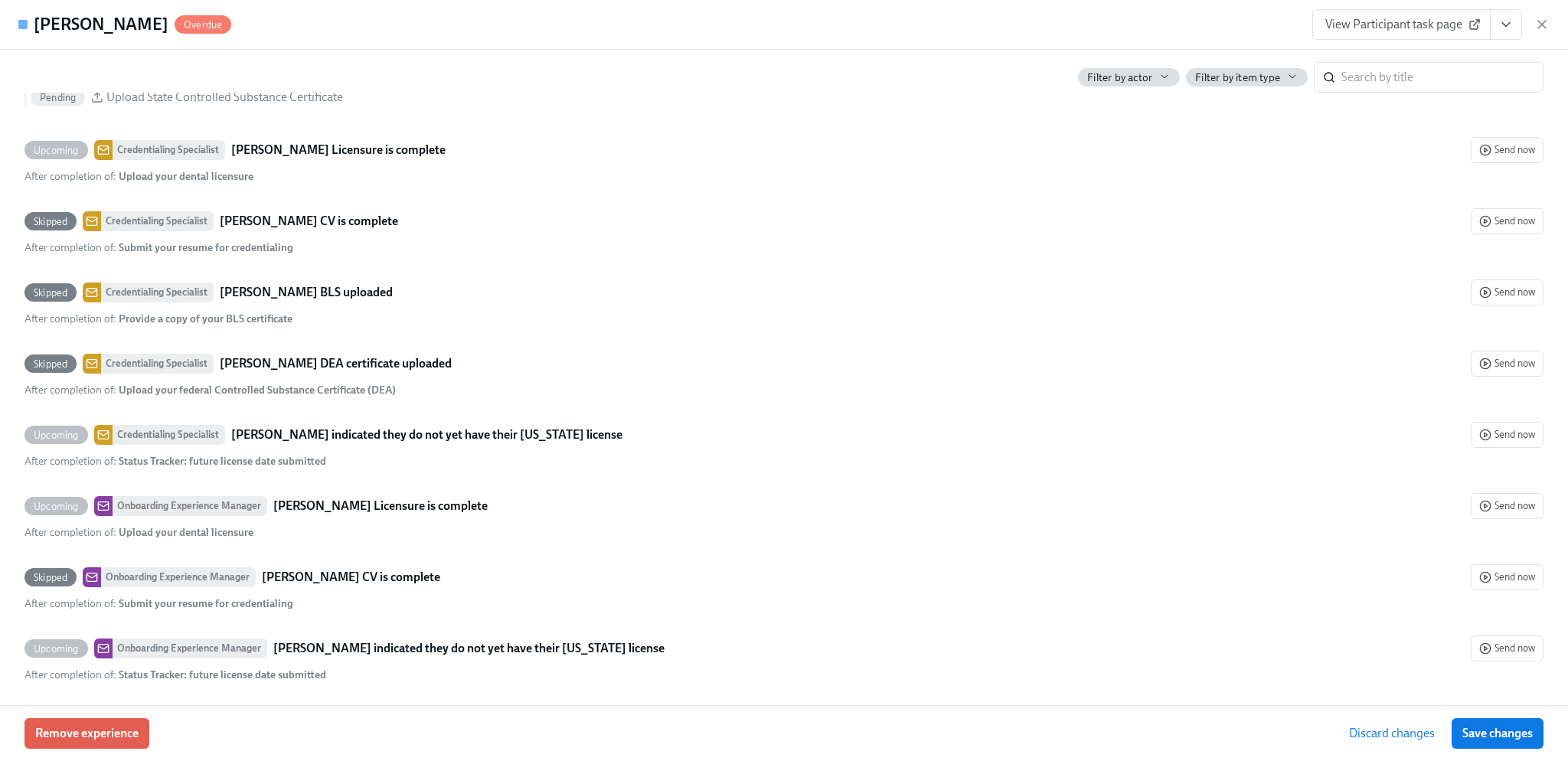
click at [1479, 732] on span "Save changes" at bounding box center [1498, 733] width 70 height 15
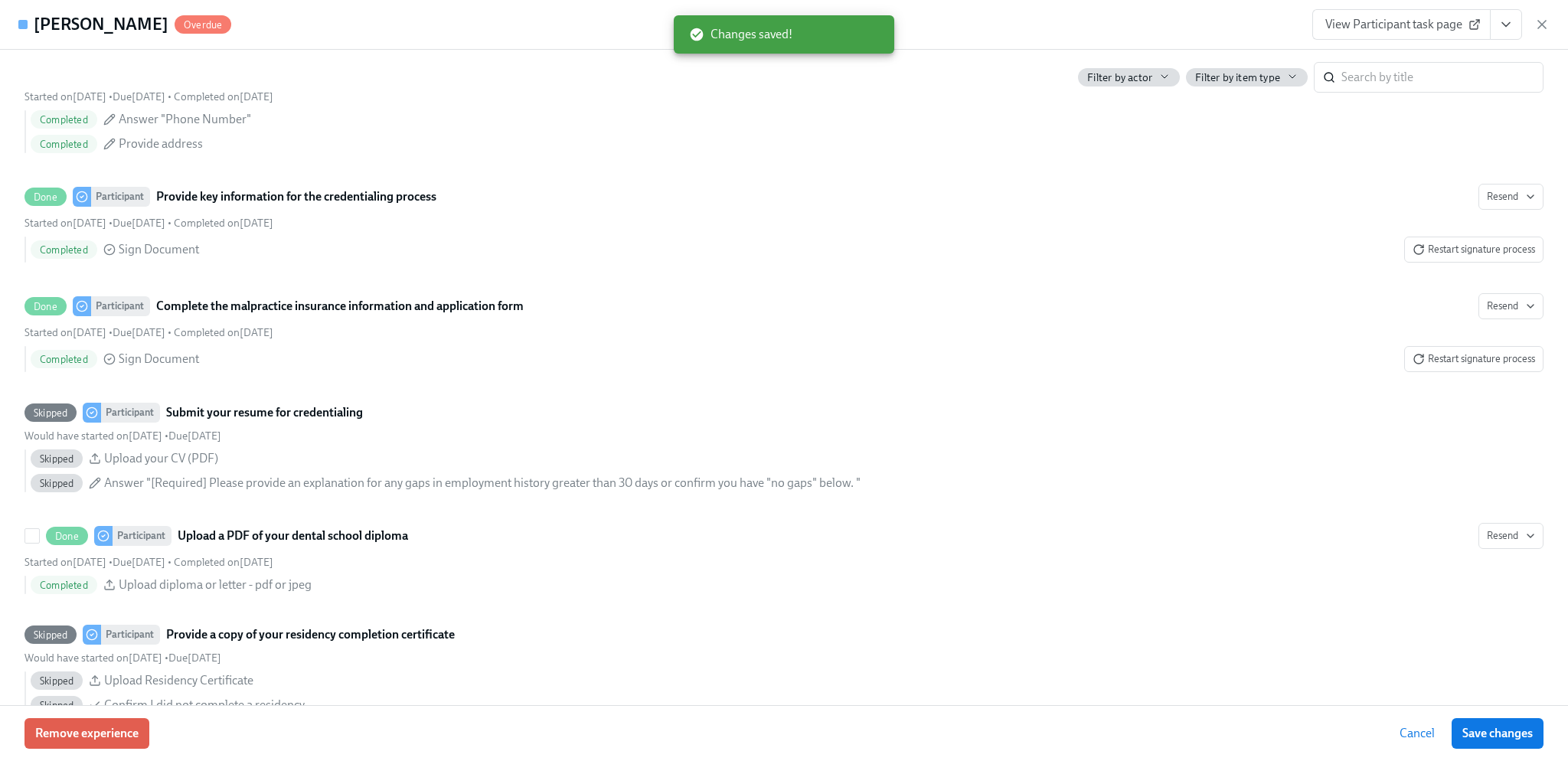
scroll to position [1676, 0]
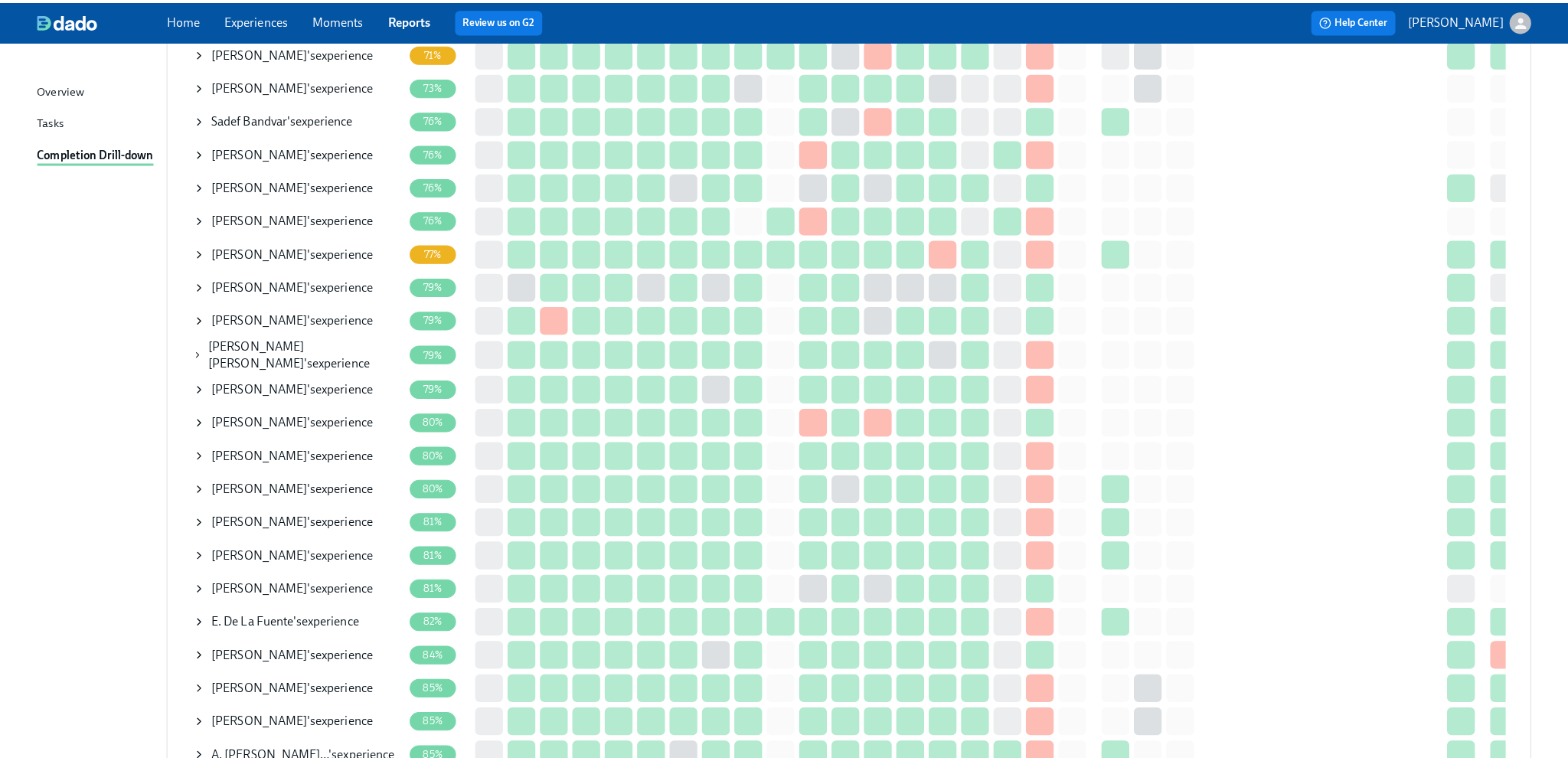
scroll to position [536, 0]
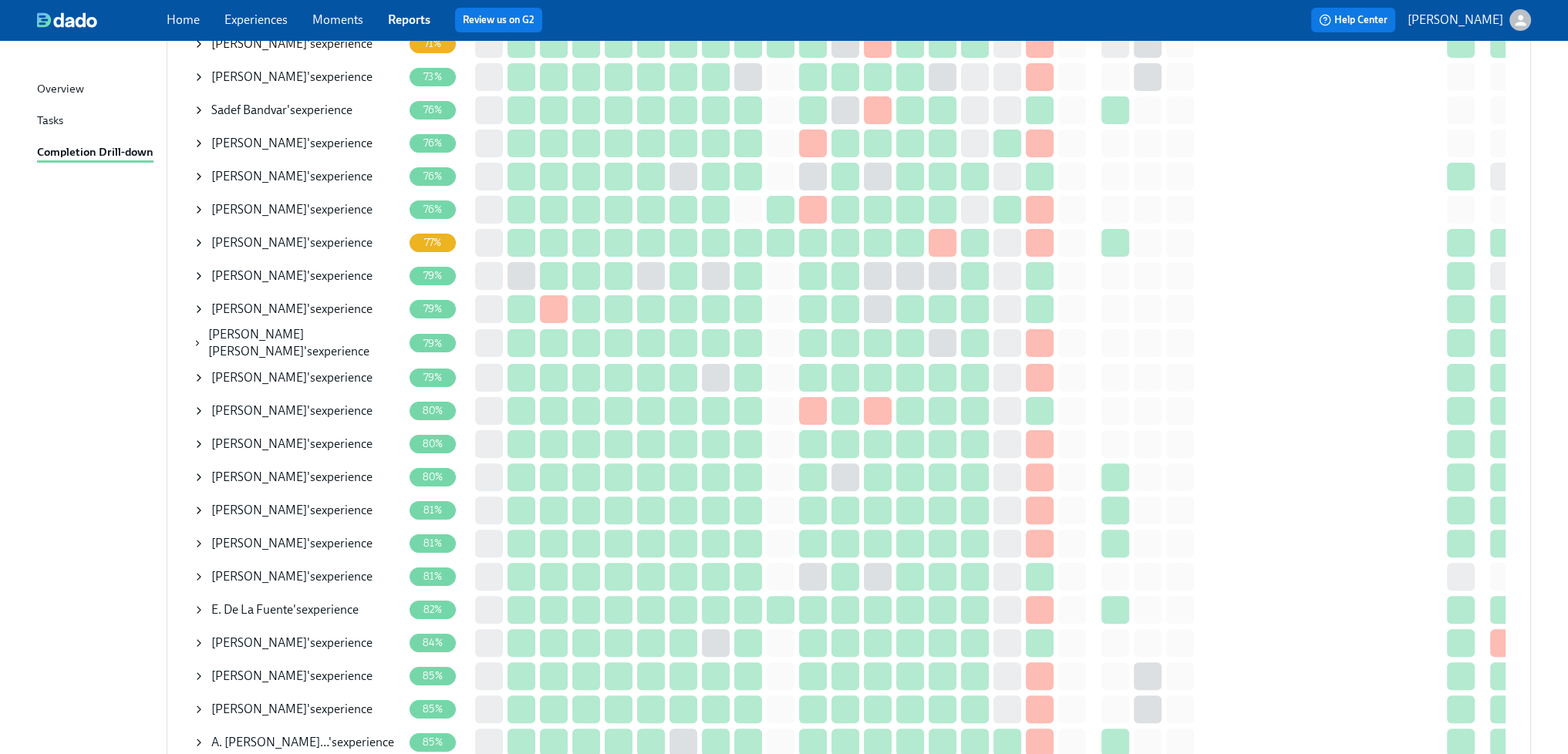
click at [326, 411] on div "Octavia Sampson 's experience" at bounding box center [292, 411] width 161 height 17
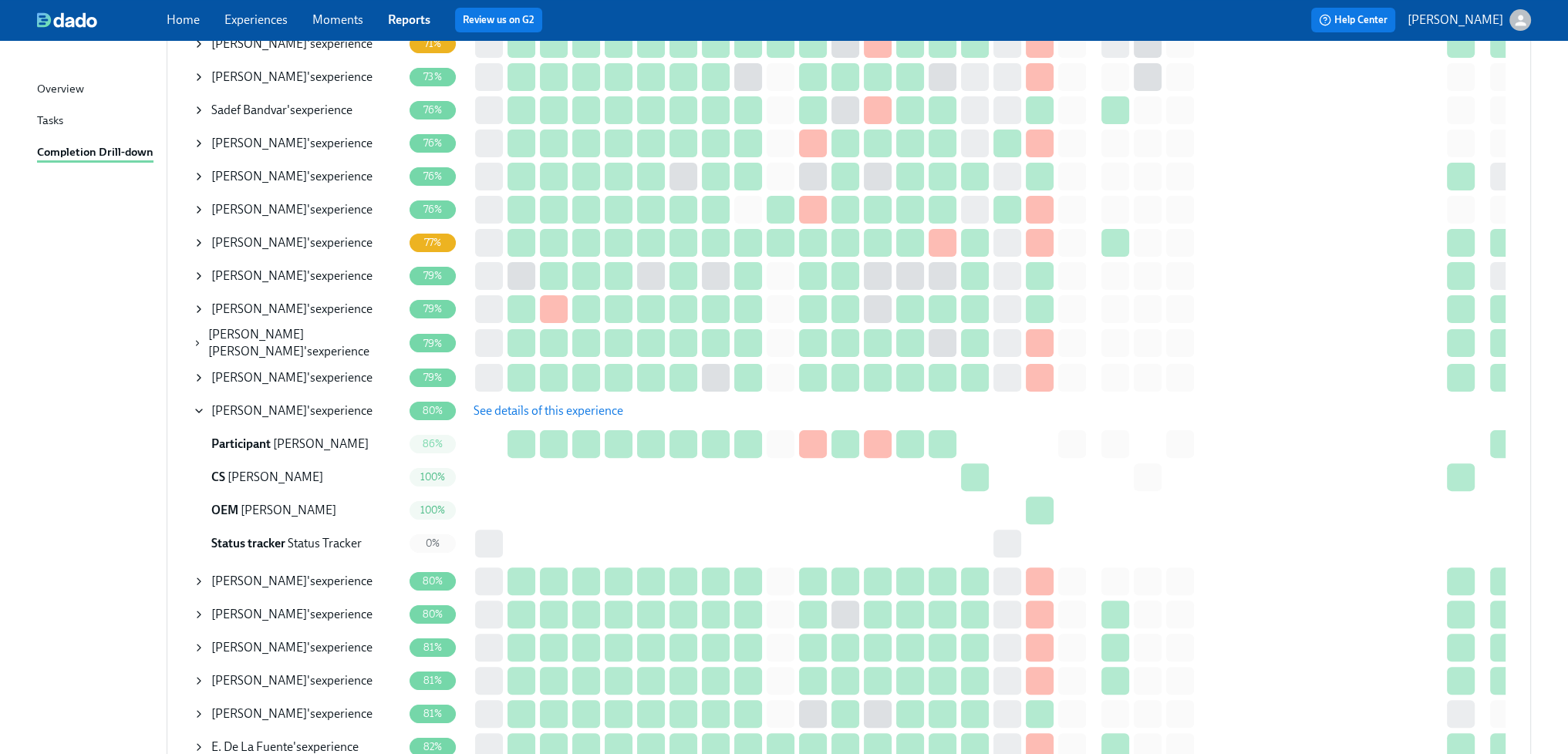
click at [591, 412] on span "See details of this experience" at bounding box center [548, 411] width 149 height 15
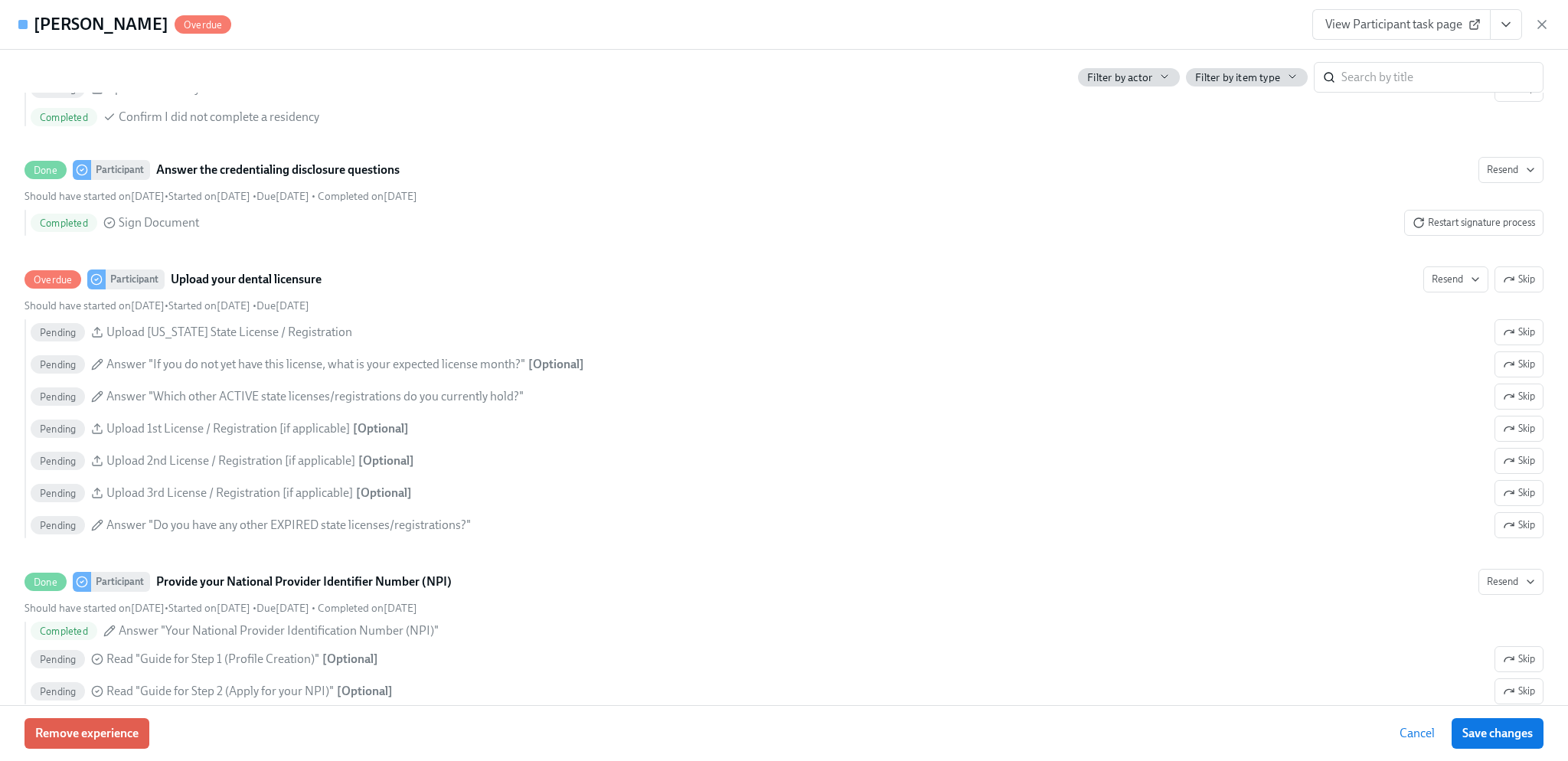
scroll to position [1225, 0]
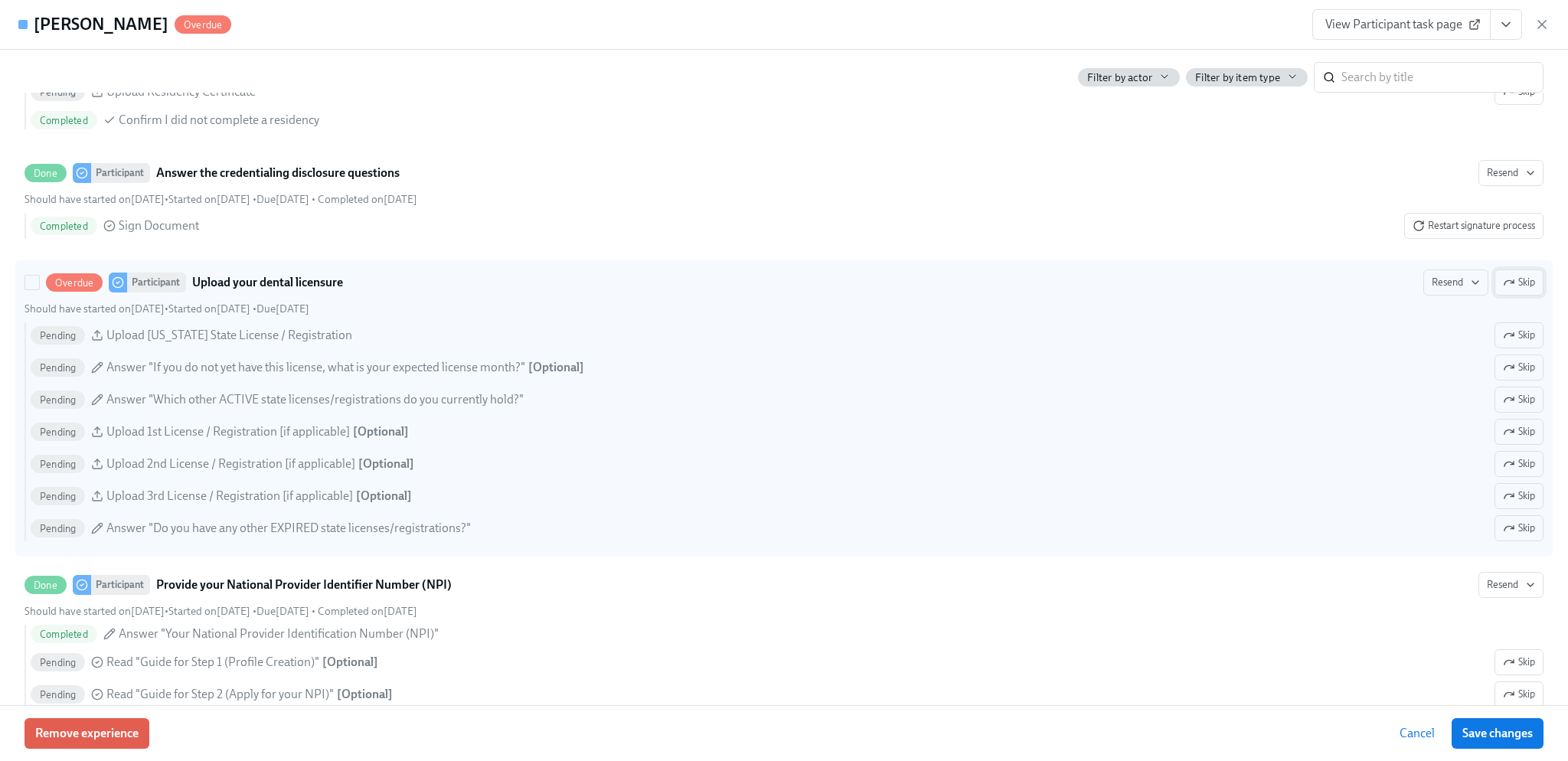
click at [1504, 290] on span "Skip" at bounding box center [1519, 282] width 32 height 15
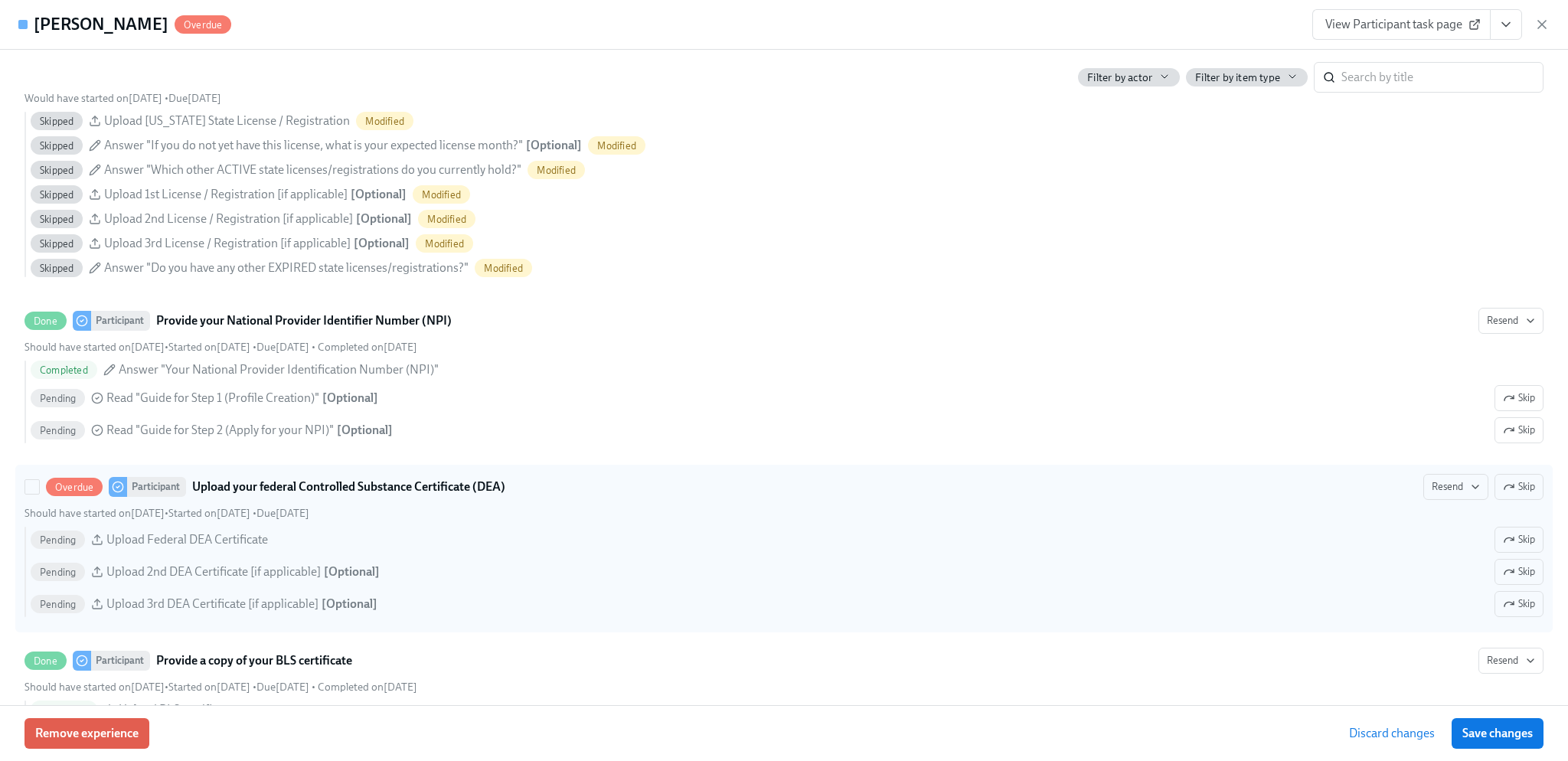
scroll to position [1455, 0]
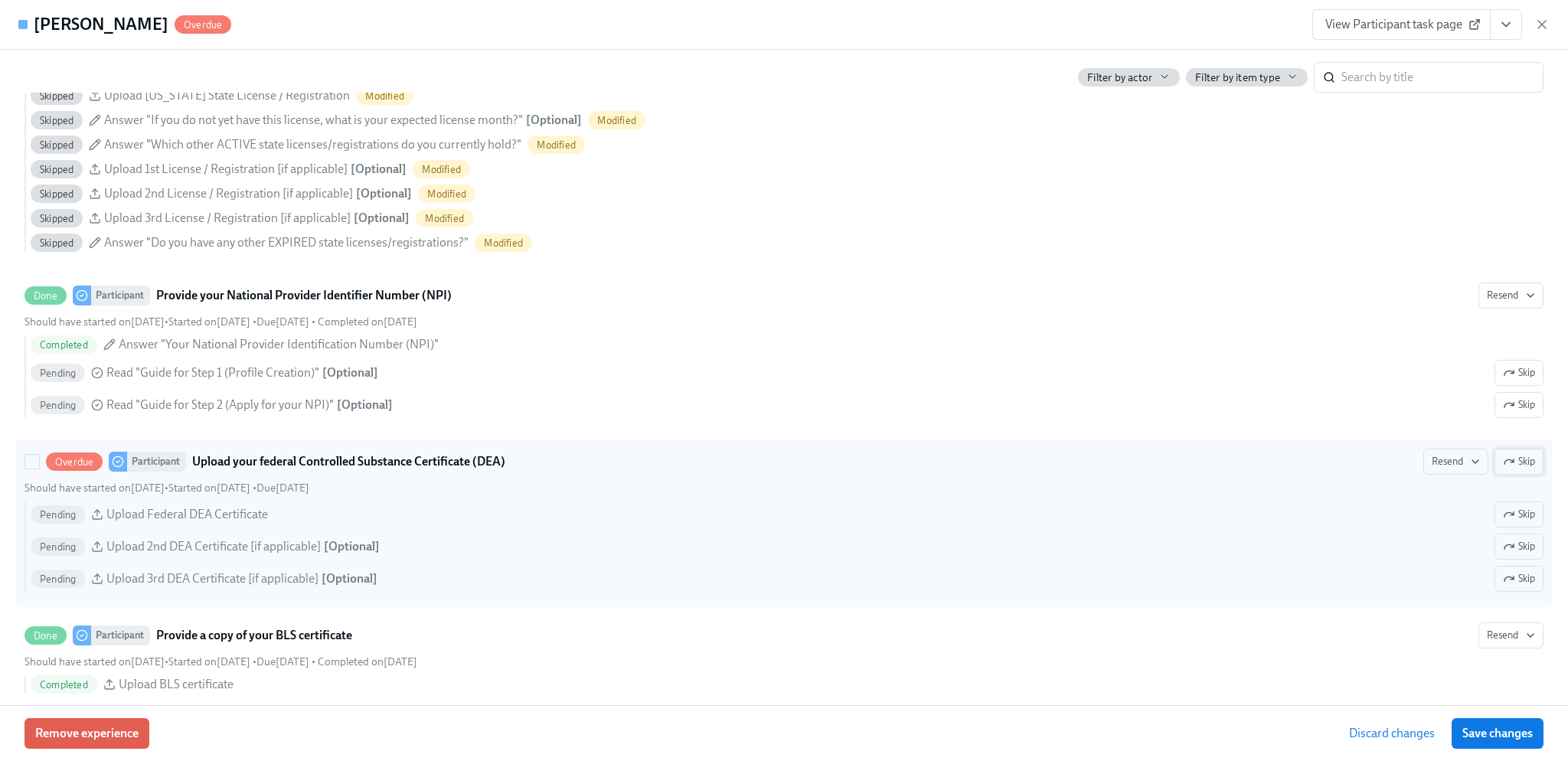
click at [1520, 465] on span "Skip" at bounding box center [1519, 461] width 32 height 15
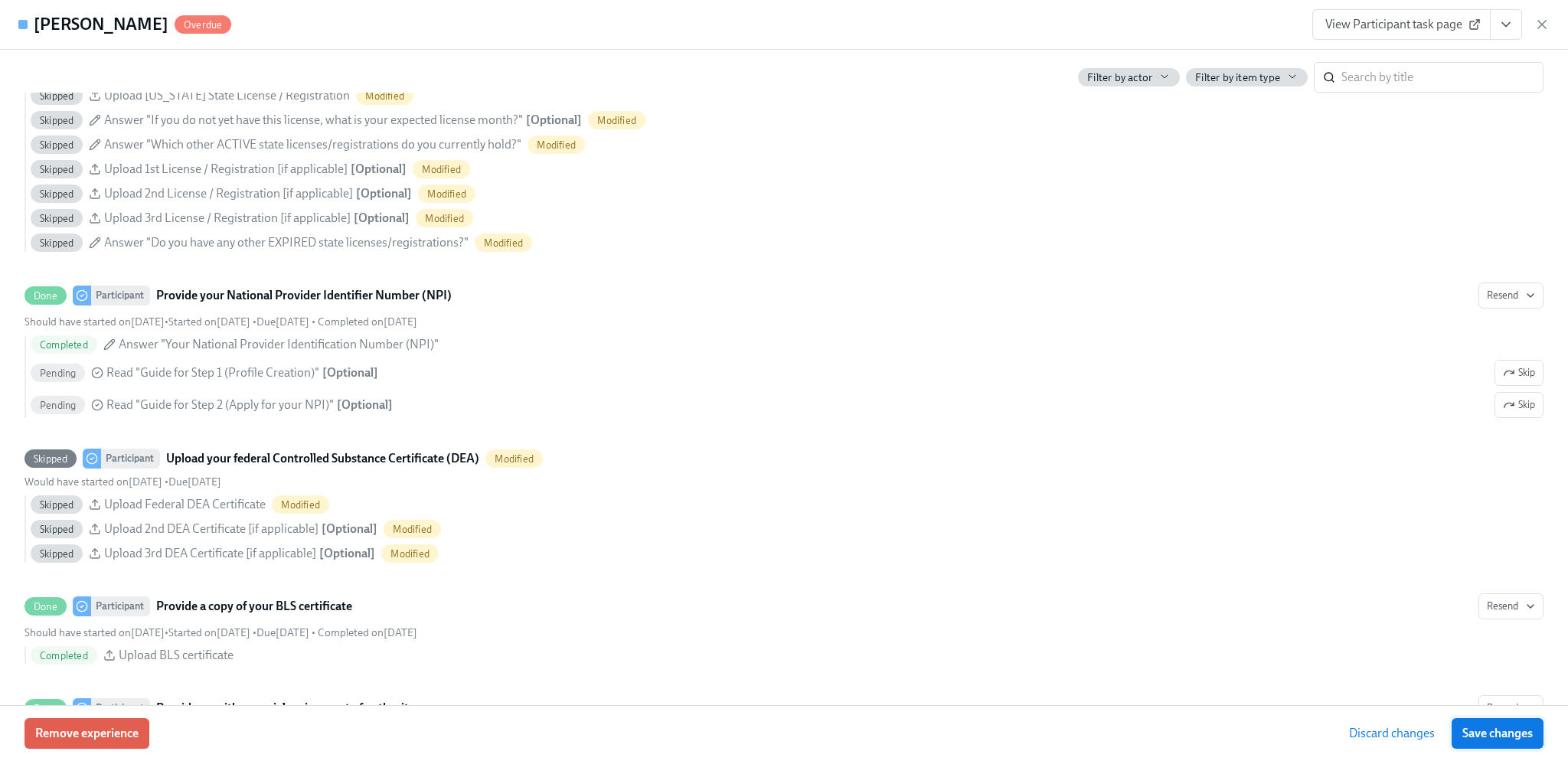
click at [1517, 728] on span "Save changes" at bounding box center [1498, 733] width 70 height 15
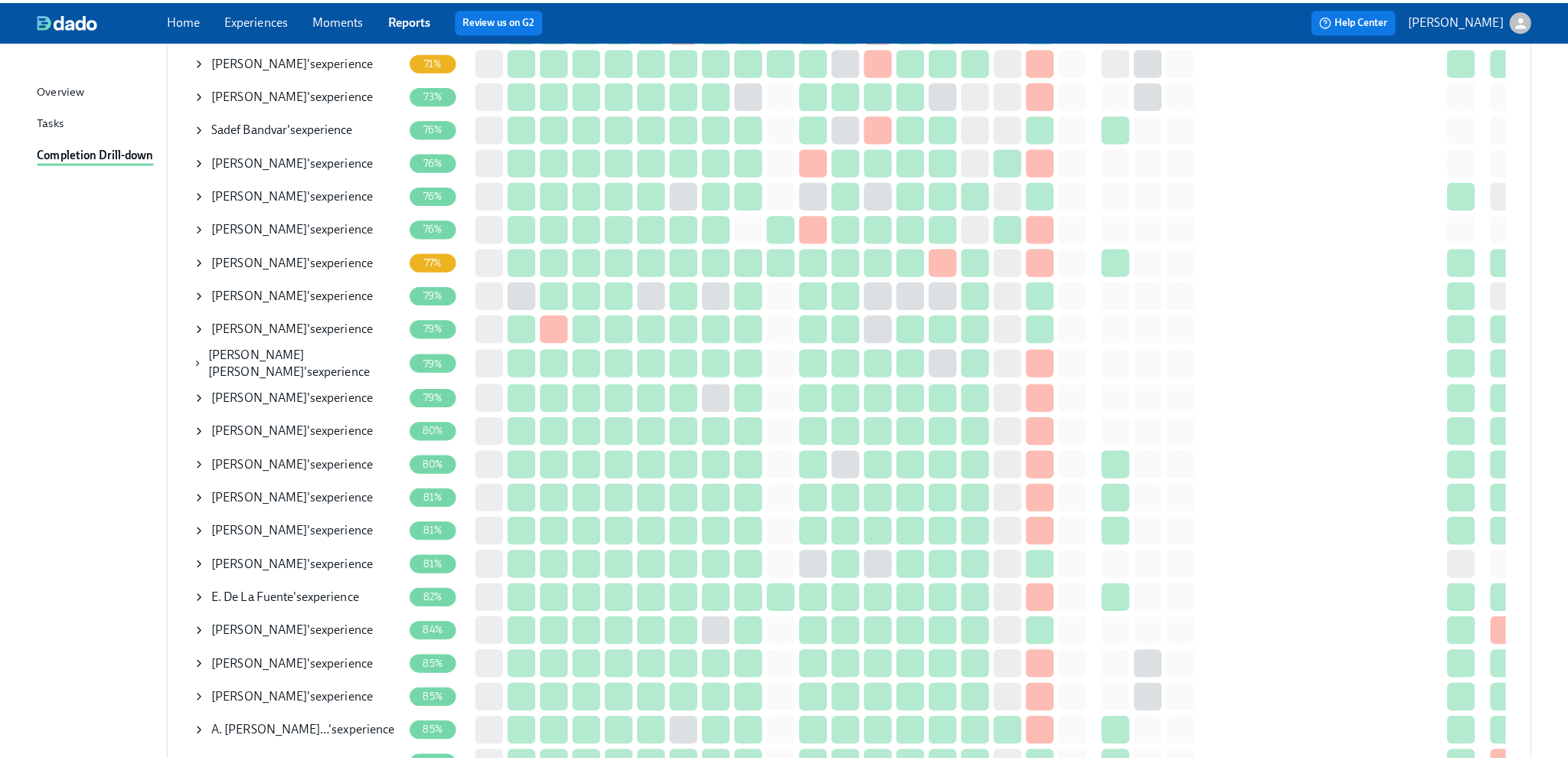
scroll to position [366, 0]
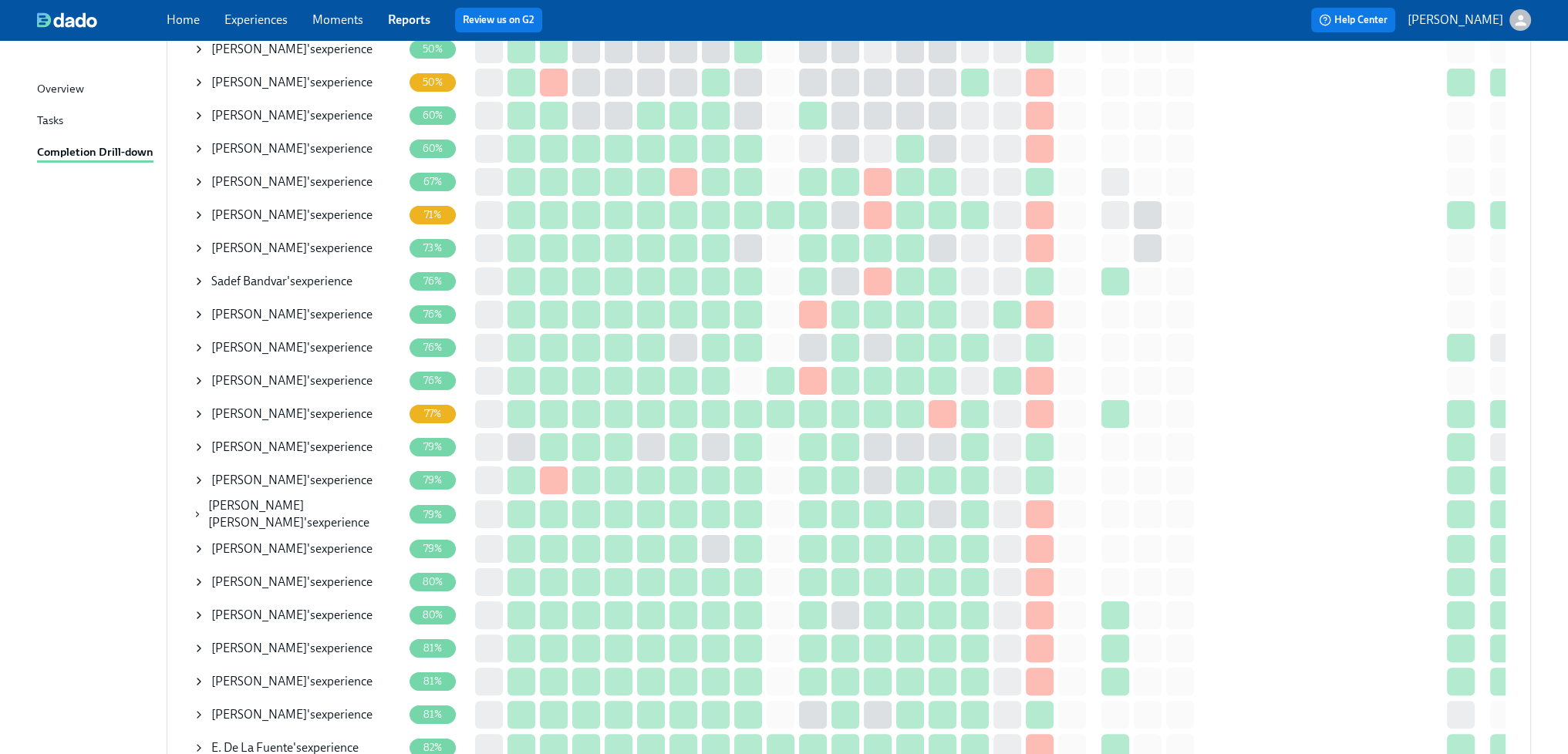
click at [324, 407] on div "[PERSON_NAME] 's experience" at bounding box center [292, 414] width 161 height 17
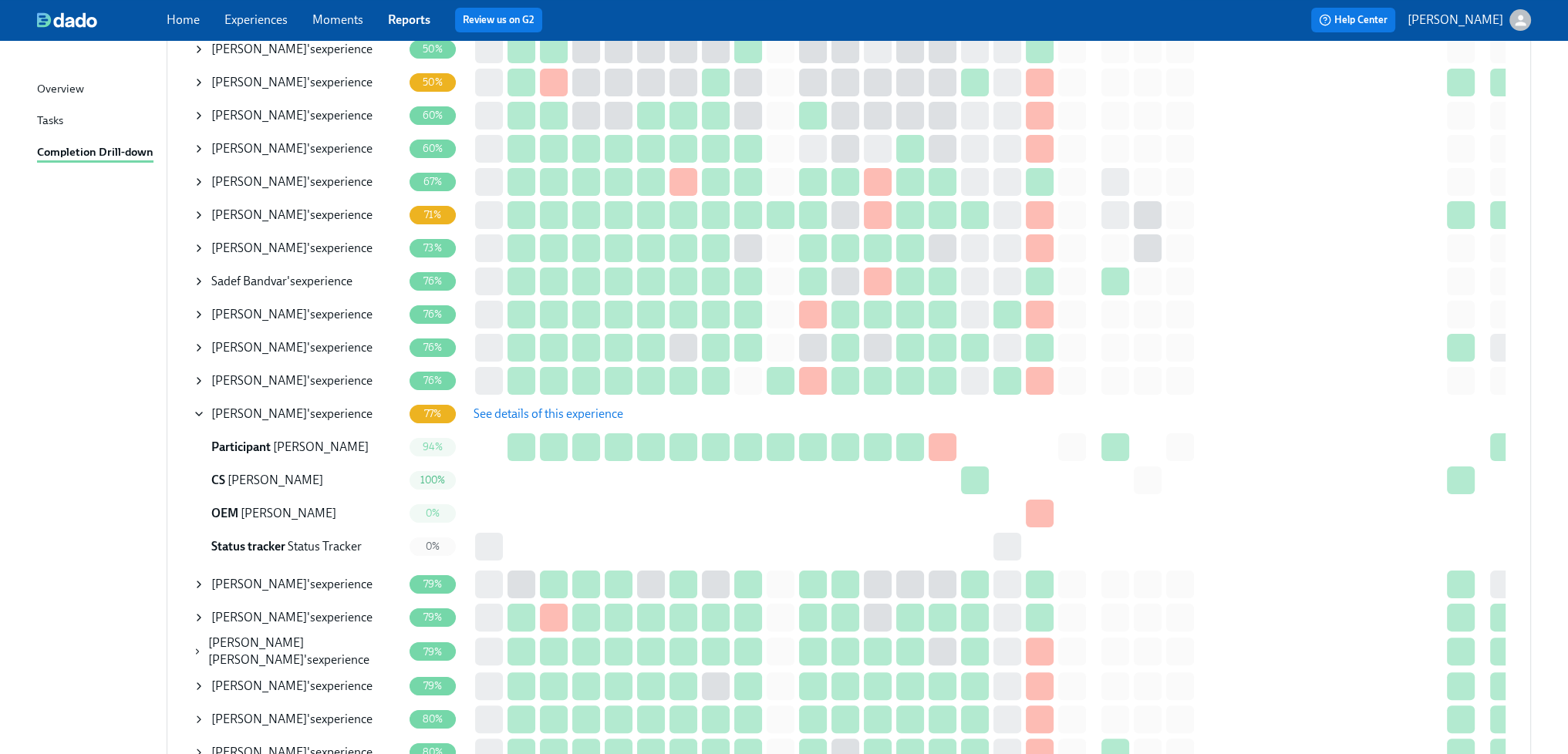
click at [550, 412] on span "See details of this experience" at bounding box center [548, 414] width 149 height 15
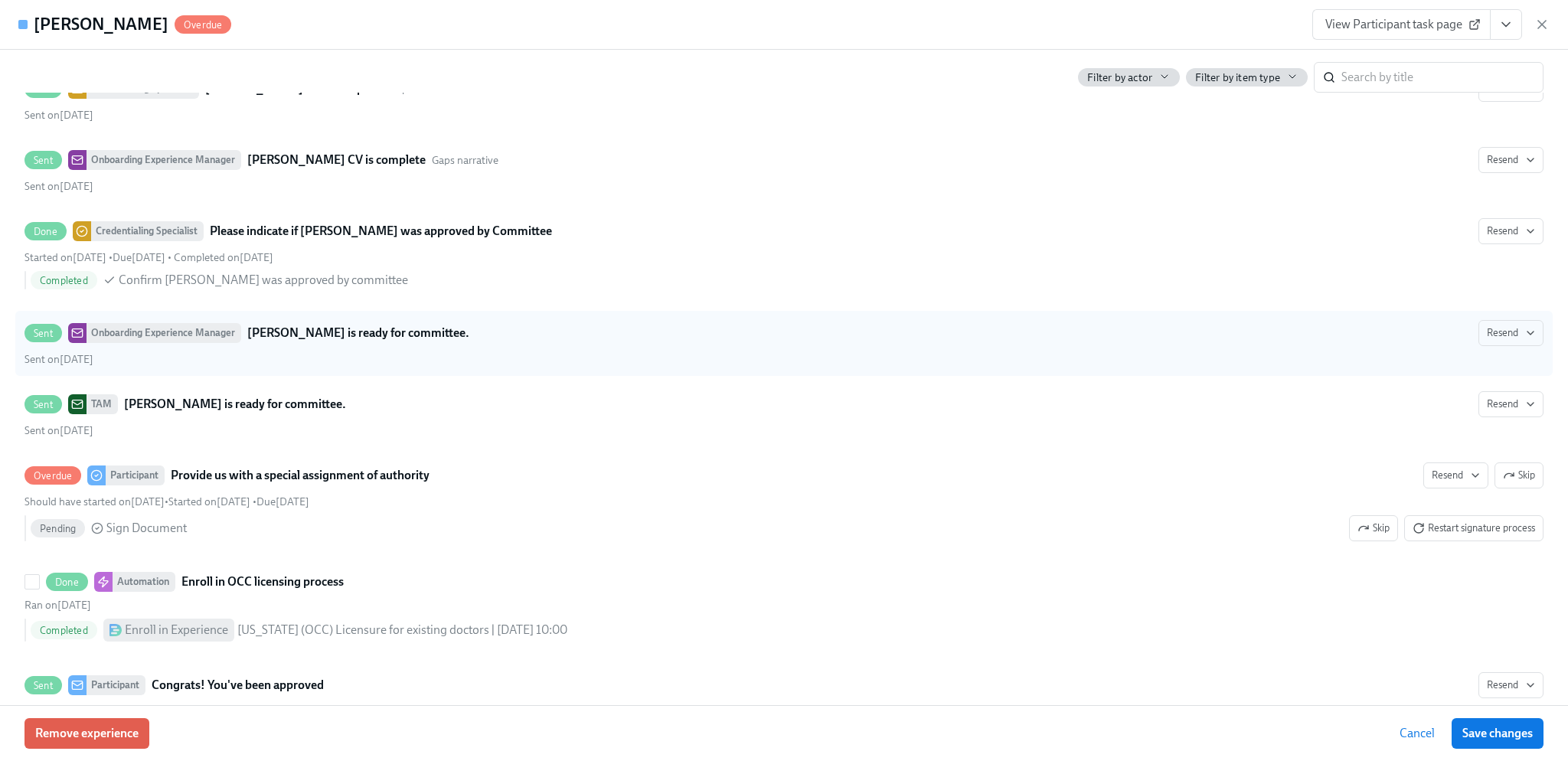
scroll to position [4977, 0]
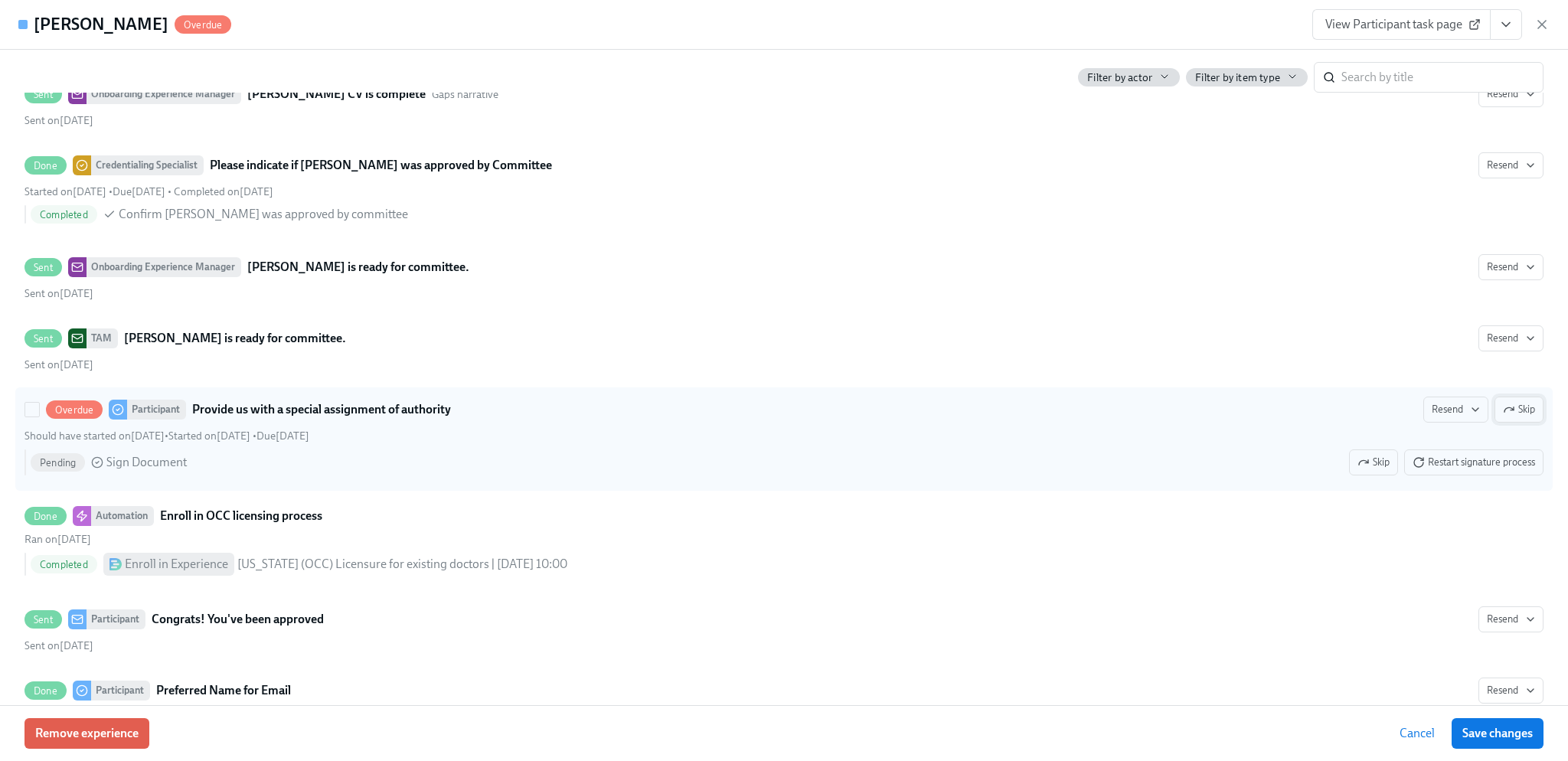
click at [1510, 411] on icon "button" at bounding box center [1511, 408] width 3 height 3
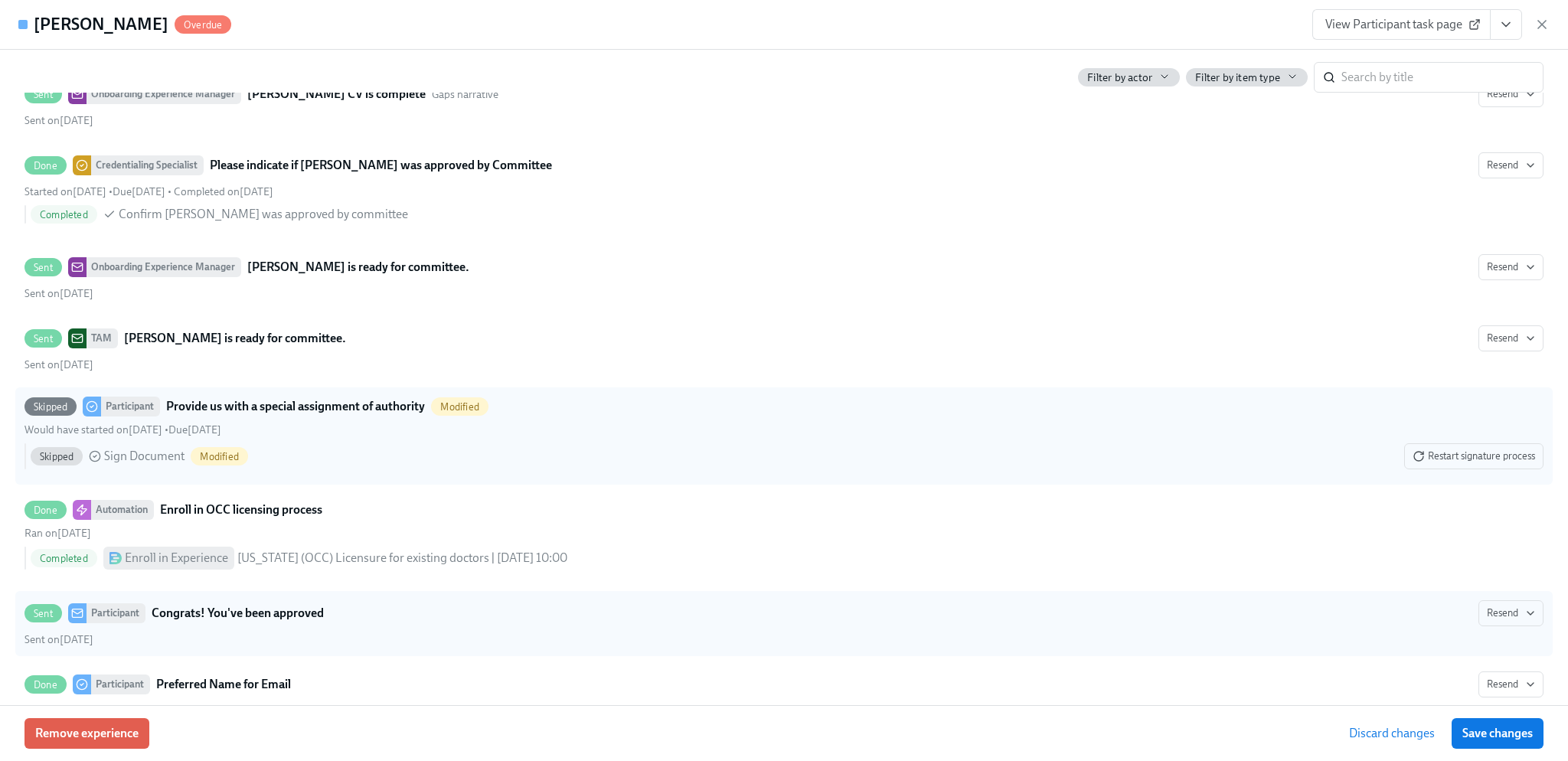
click at [1493, 733] on span "Save changes" at bounding box center [1498, 733] width 70 height 15
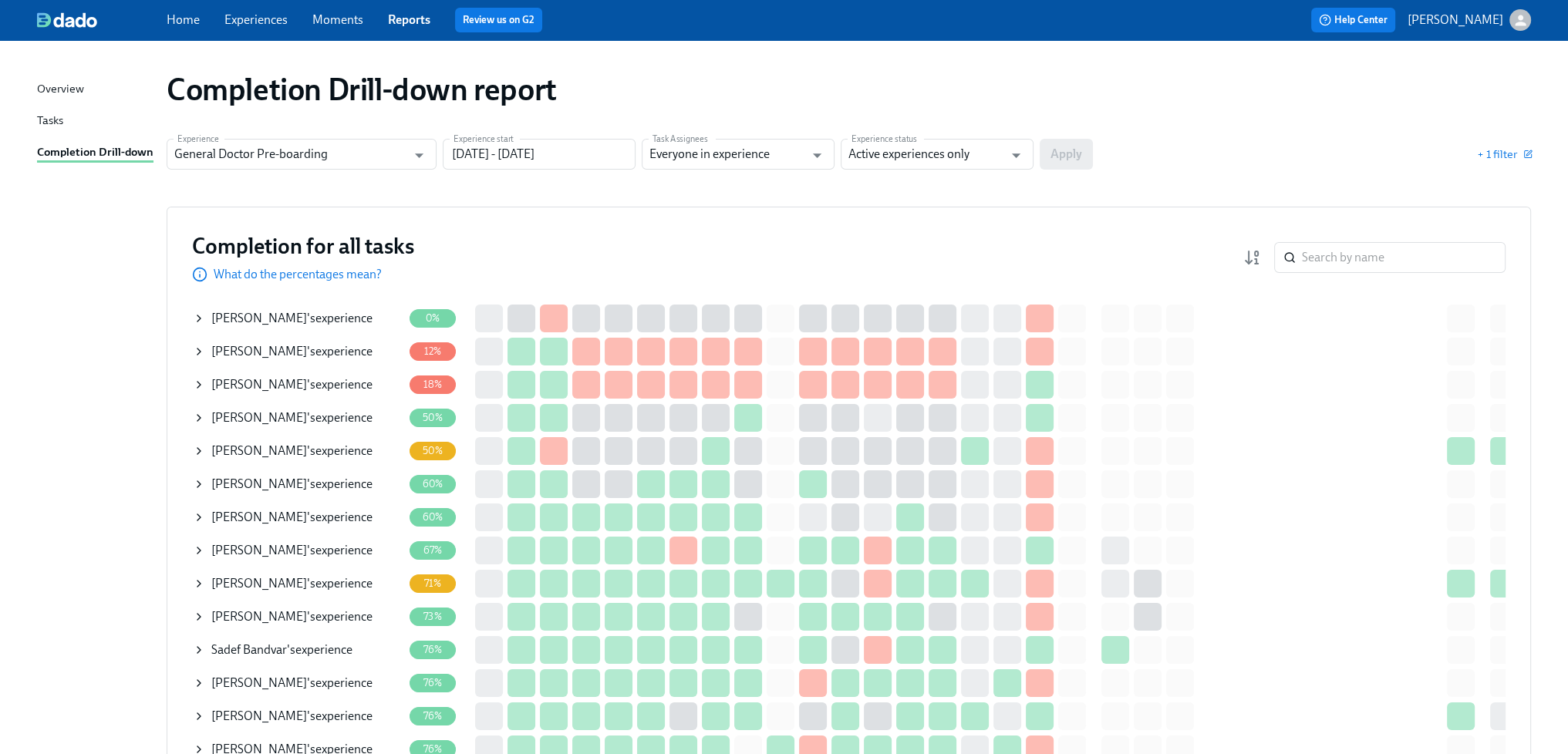
click at [242, 18] on link "Experiences" at bounding box center [256, 20] width 63 height 14
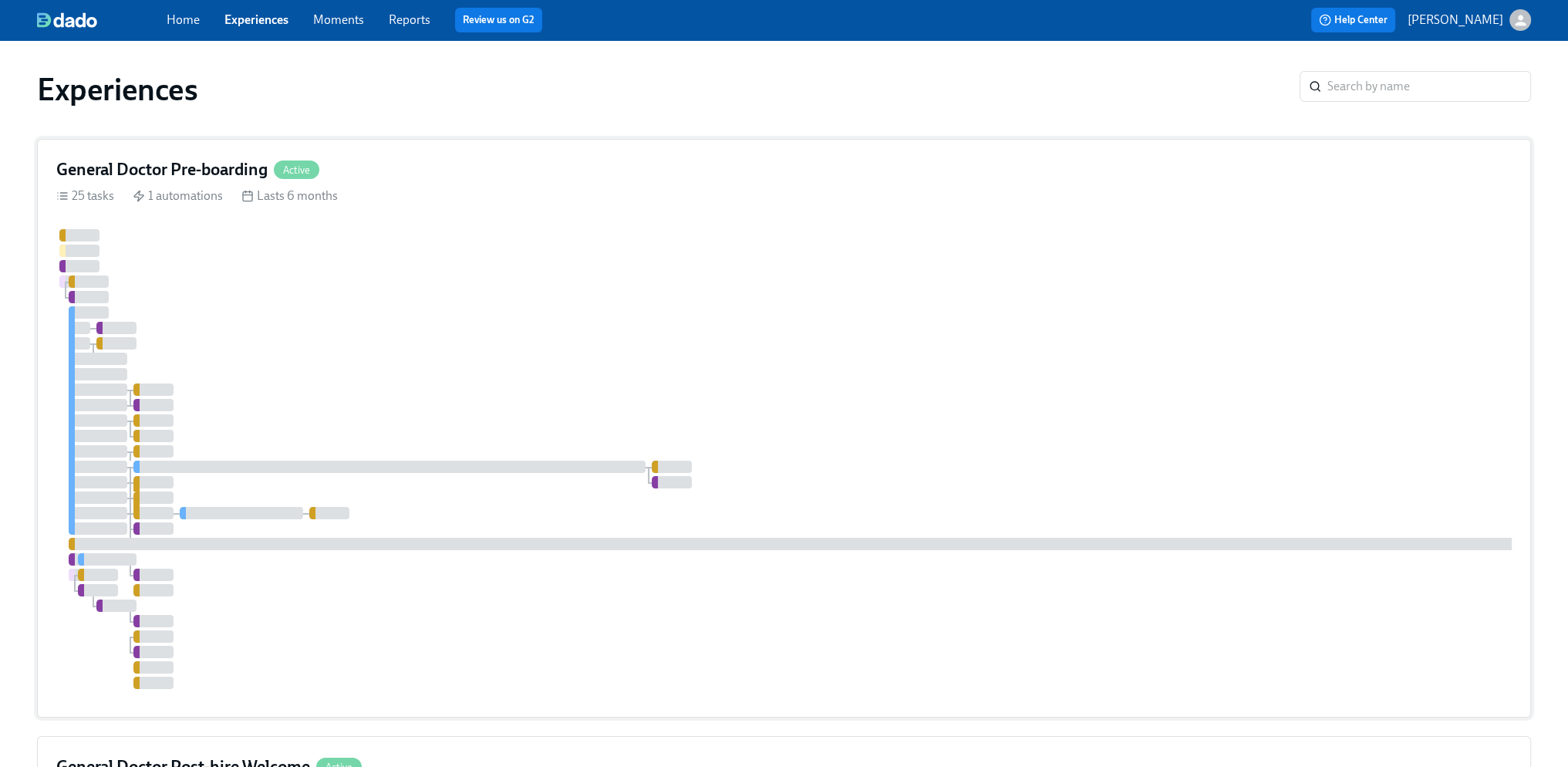
click at [337, 286] on div at bounding box center [931, 459] width 1750 height 460
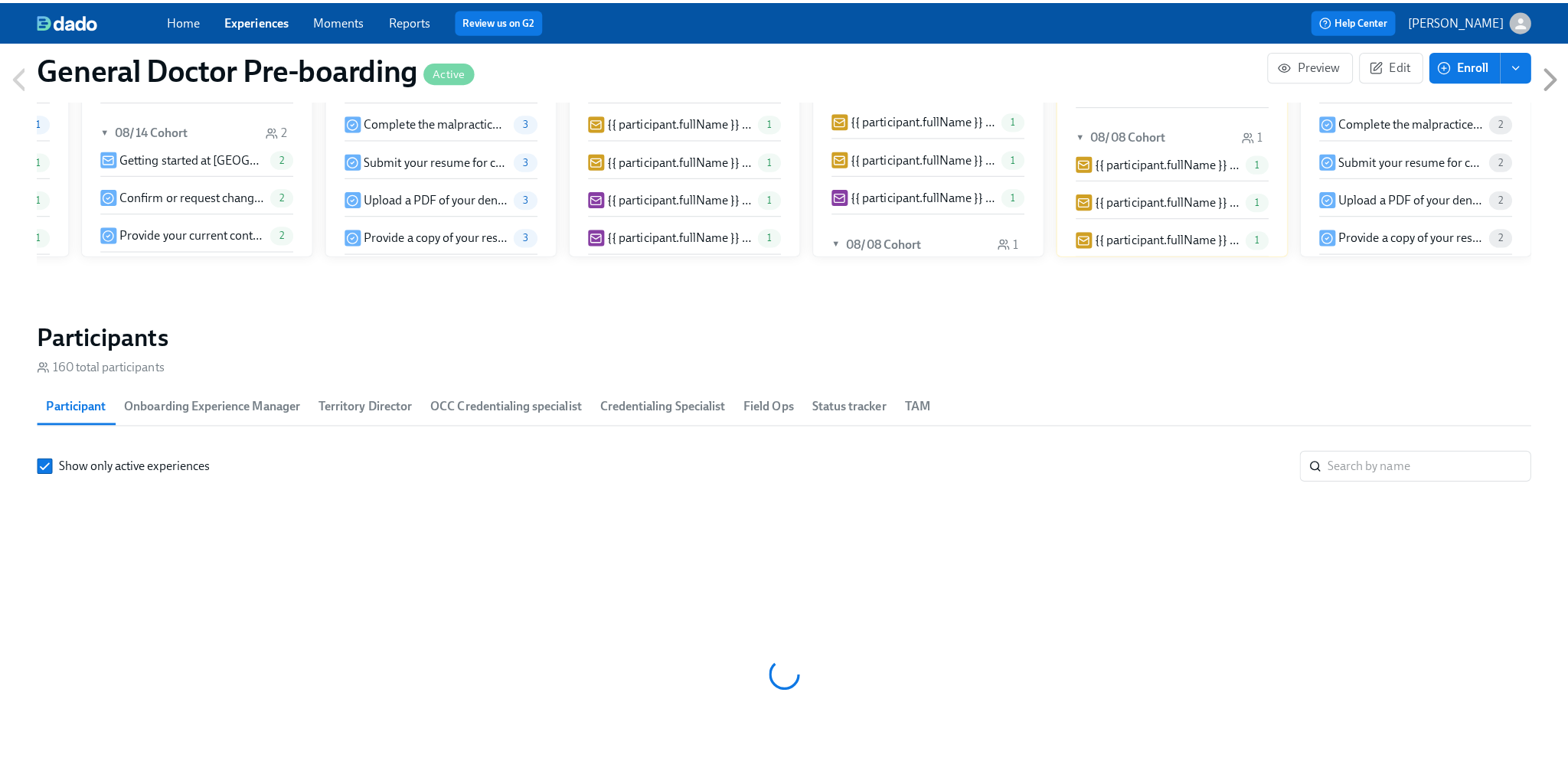
scroll to position [2067, 0]
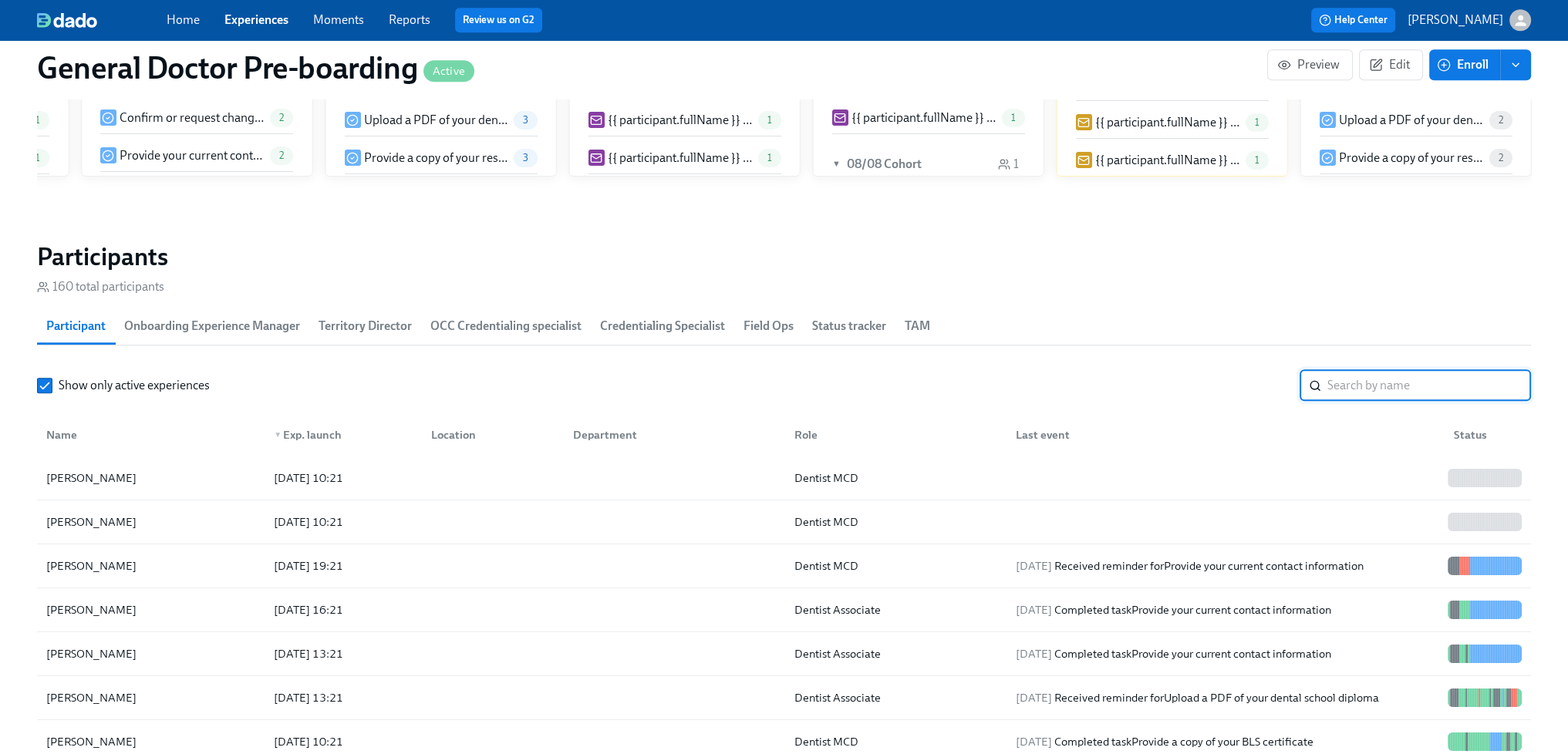
click at [1370, 401] on input "search" at bounding box center [1429, 386] width 204 height 31
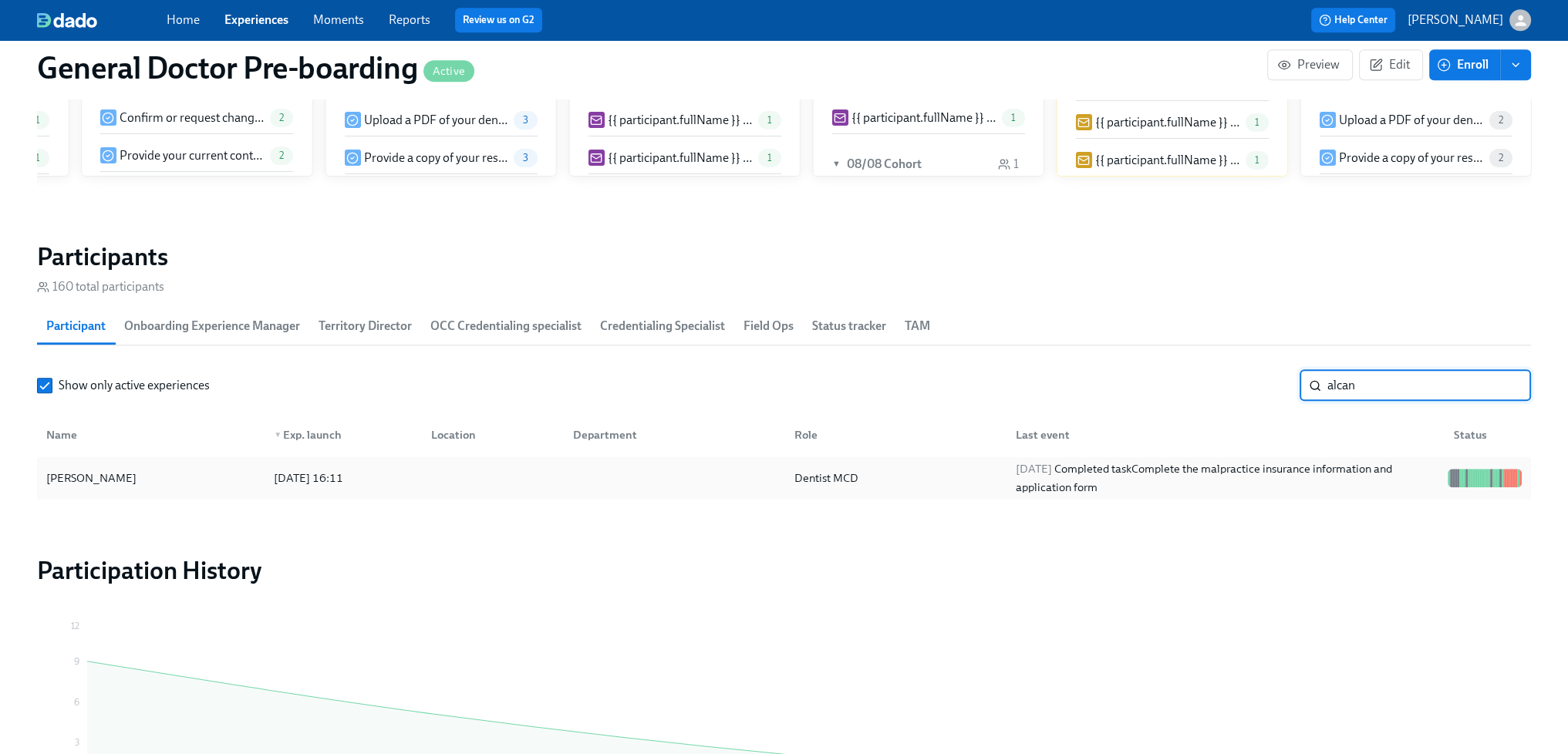
type input "alcan"
click at [104, 488] on div "[PERSON_NAME]" at bounding box center [91, 478] width 102 height 18
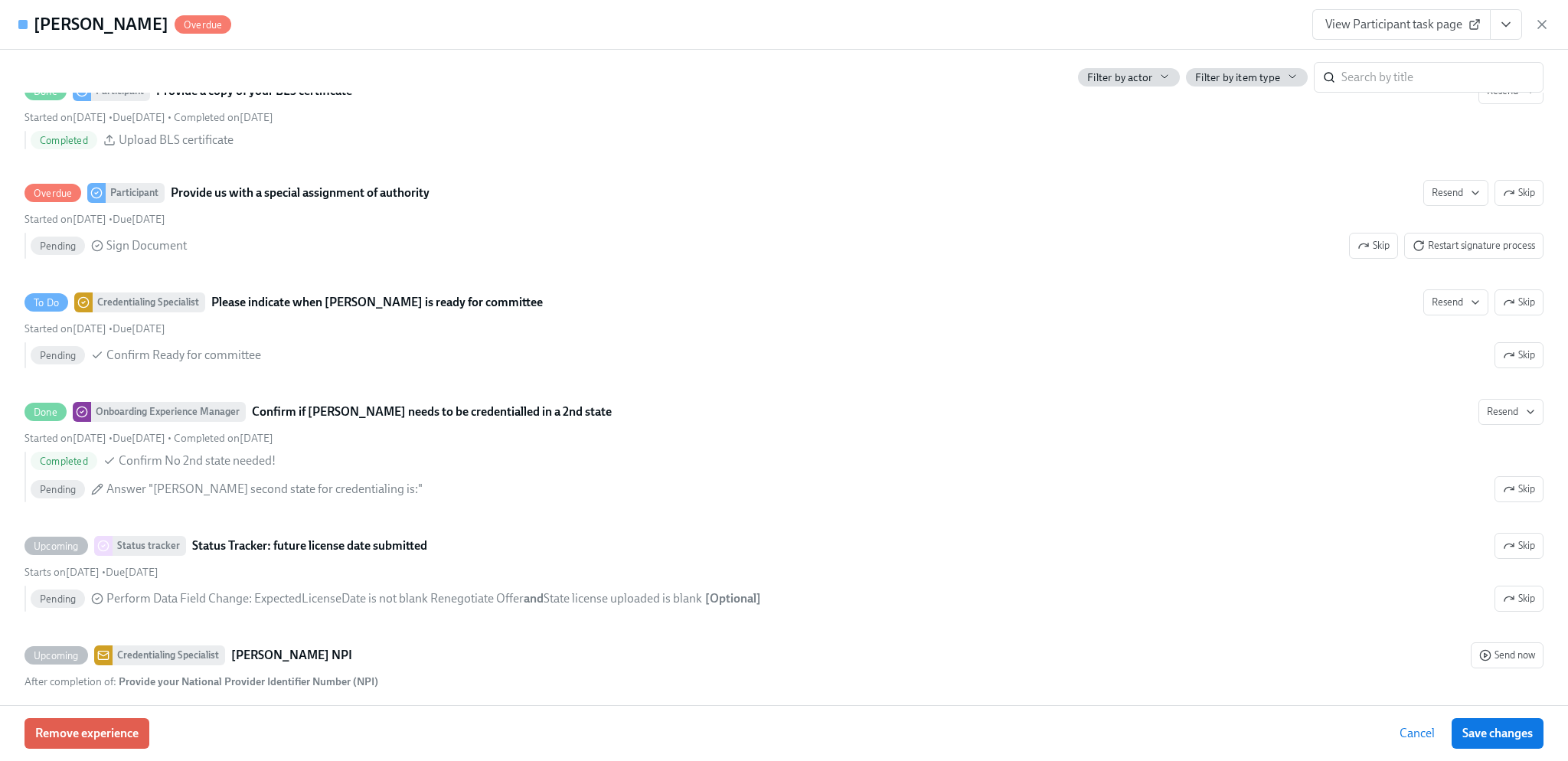
scroll to position [3675, 0]
